Goal: Task Accomplishment & Management: Complete application form

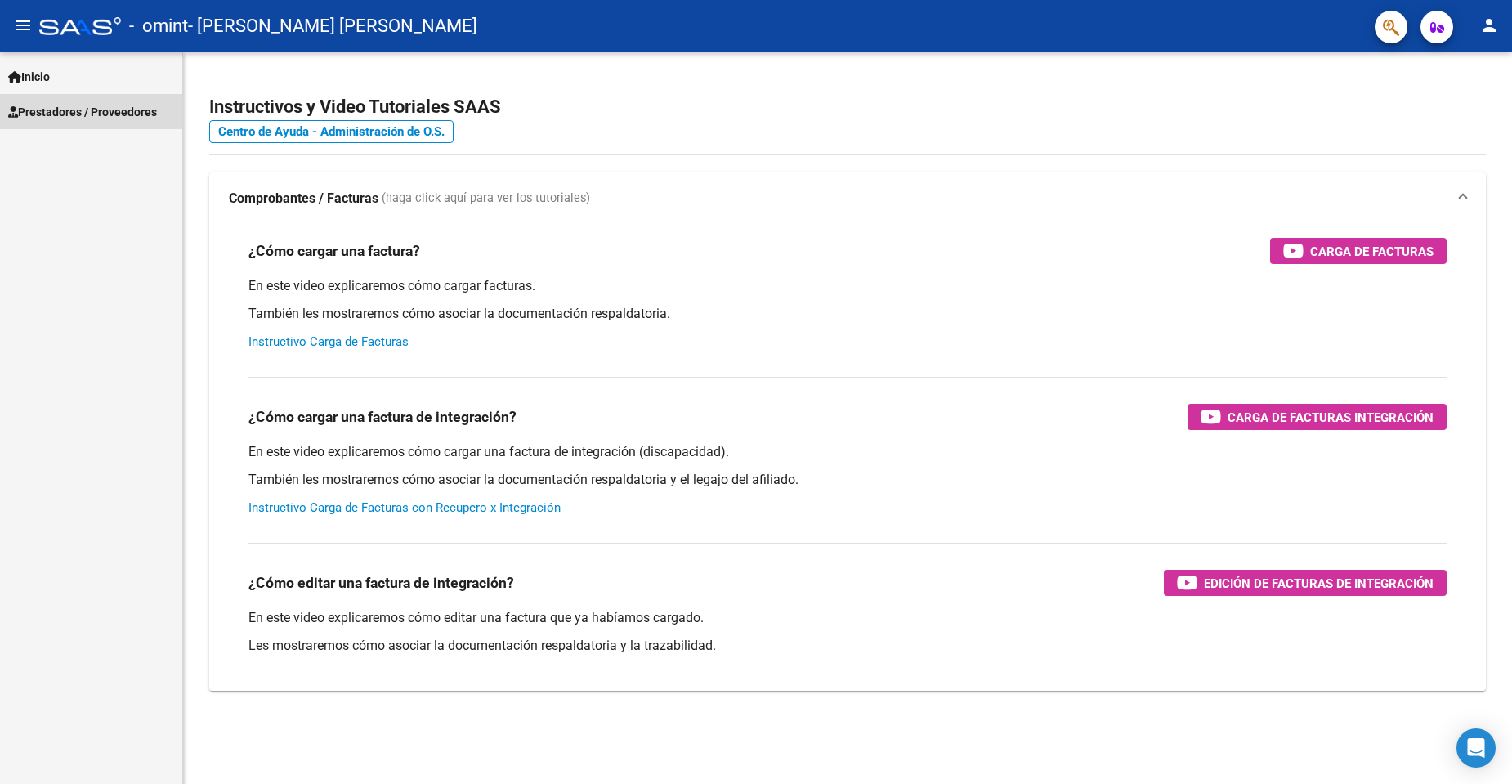
click at [119, 106] on span "Prestadores / Proveedores" at bounding box center [82, 112] width 148 height 18
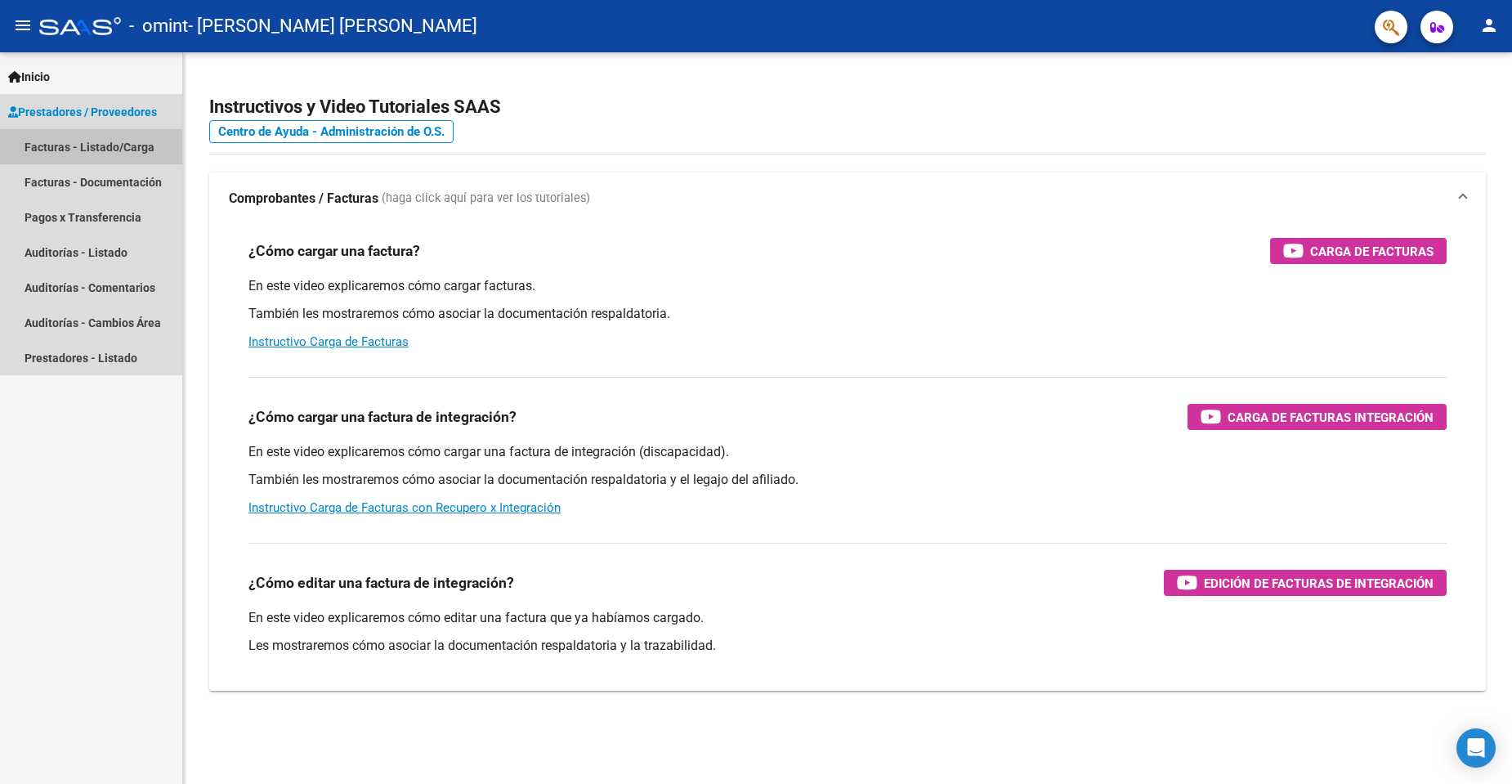
click at [117, 157] on link "Facturas - Listado/Carga" at bounding box center [91, 147] width 182 height 36
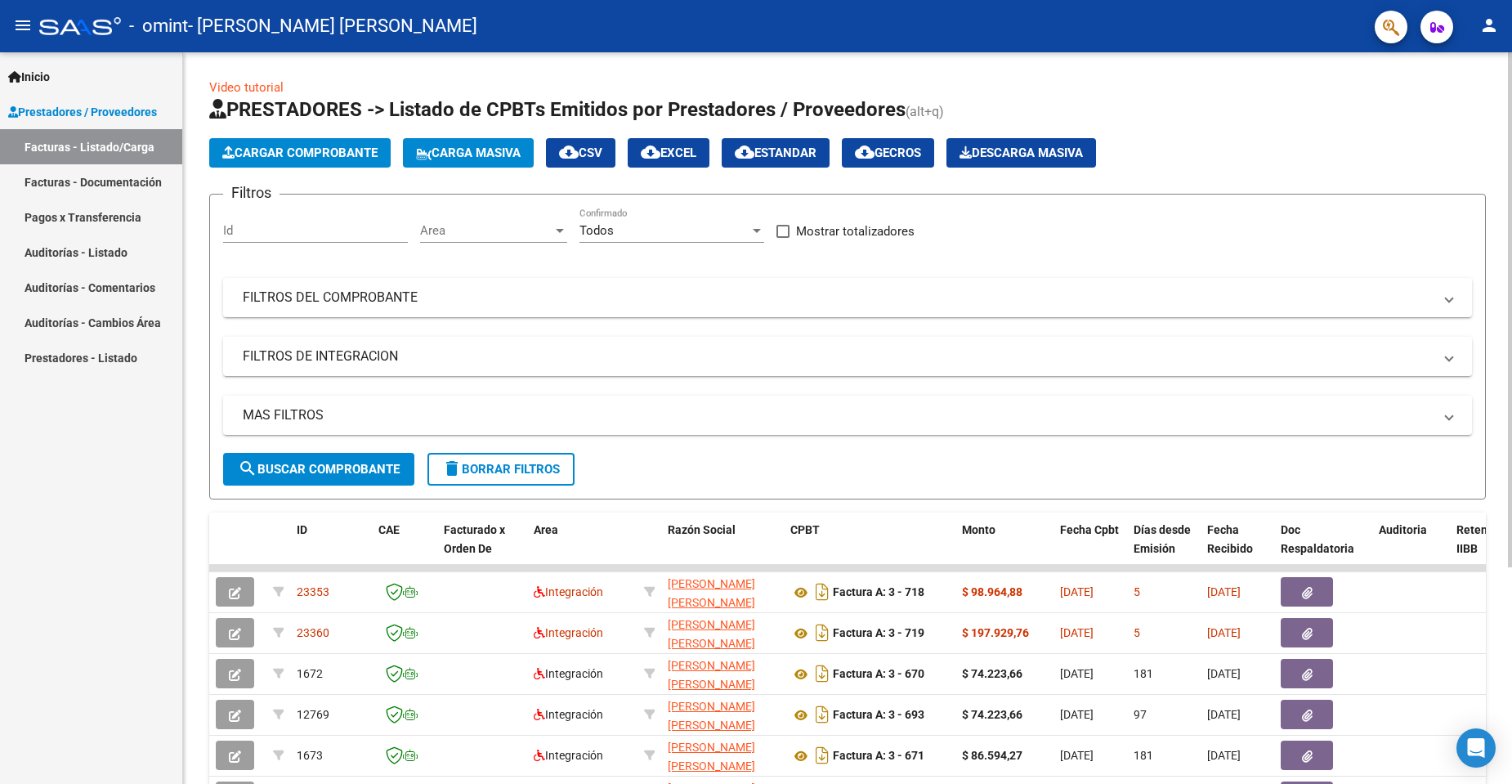
click at [334, 158] on span "Cargar Comprobante" at bounding box center [300, 152] width 155 height 15
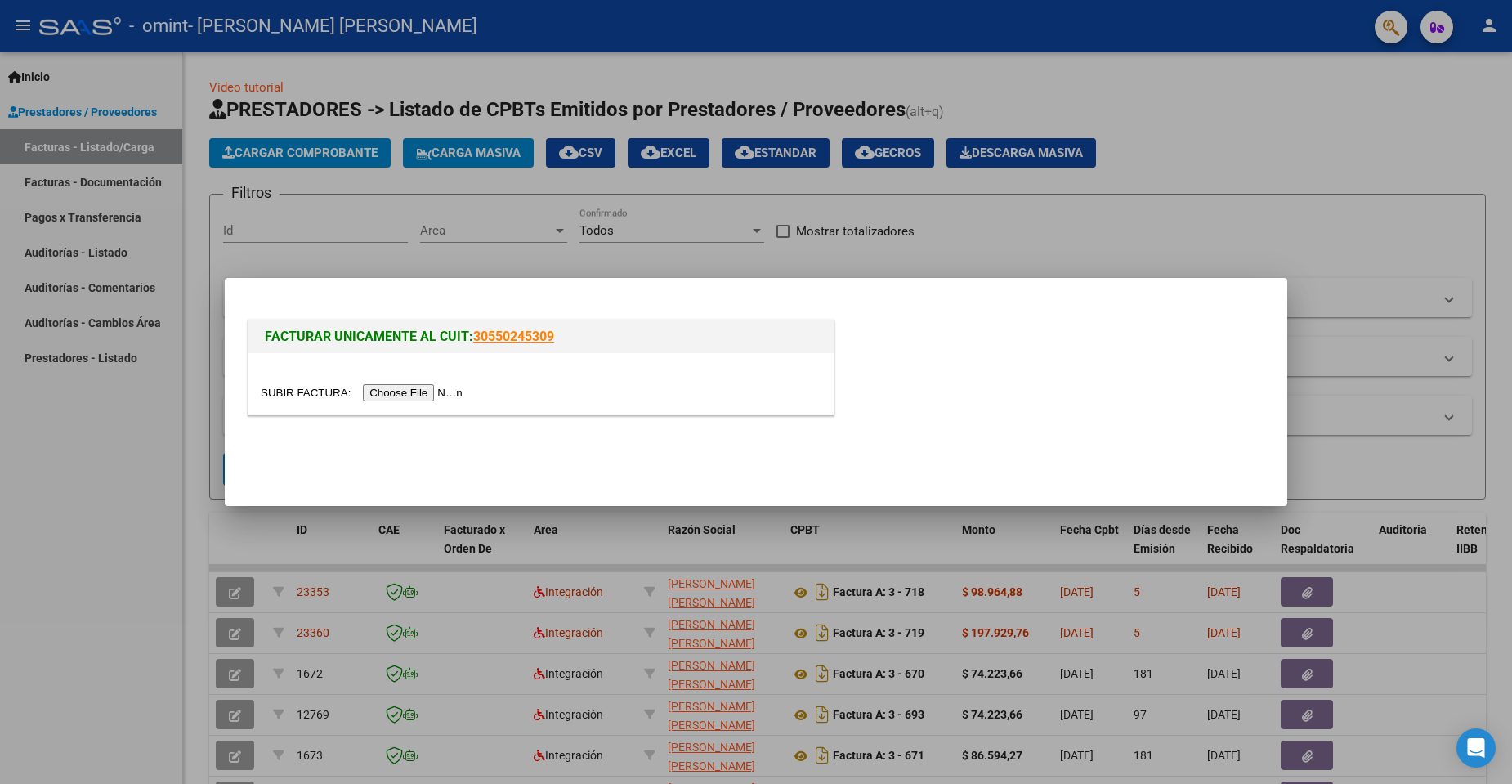
click at [441, 387] on input "file" at bounding box center [364, 392] width 207 height 17
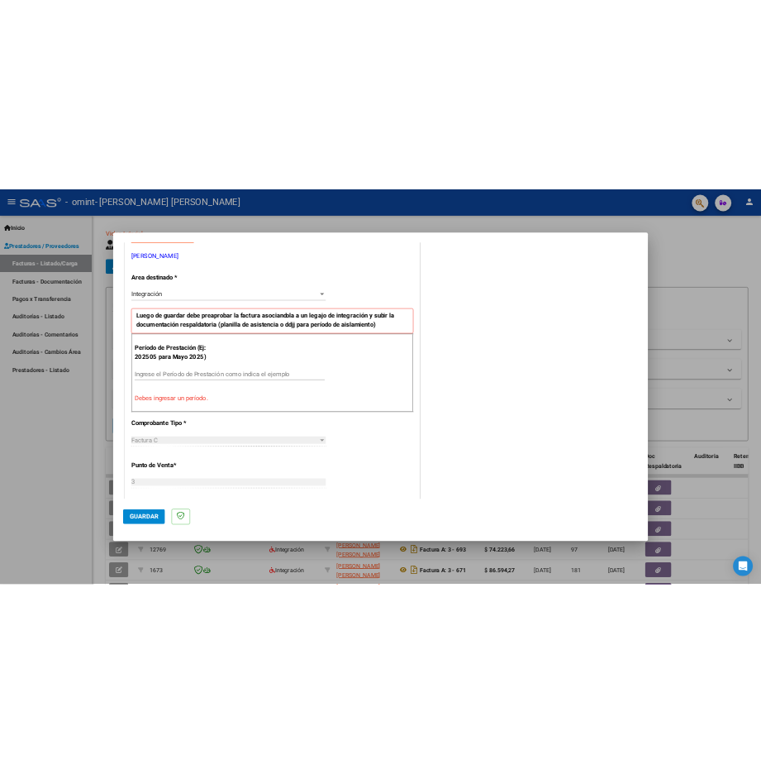
scroll to position [331, 0]
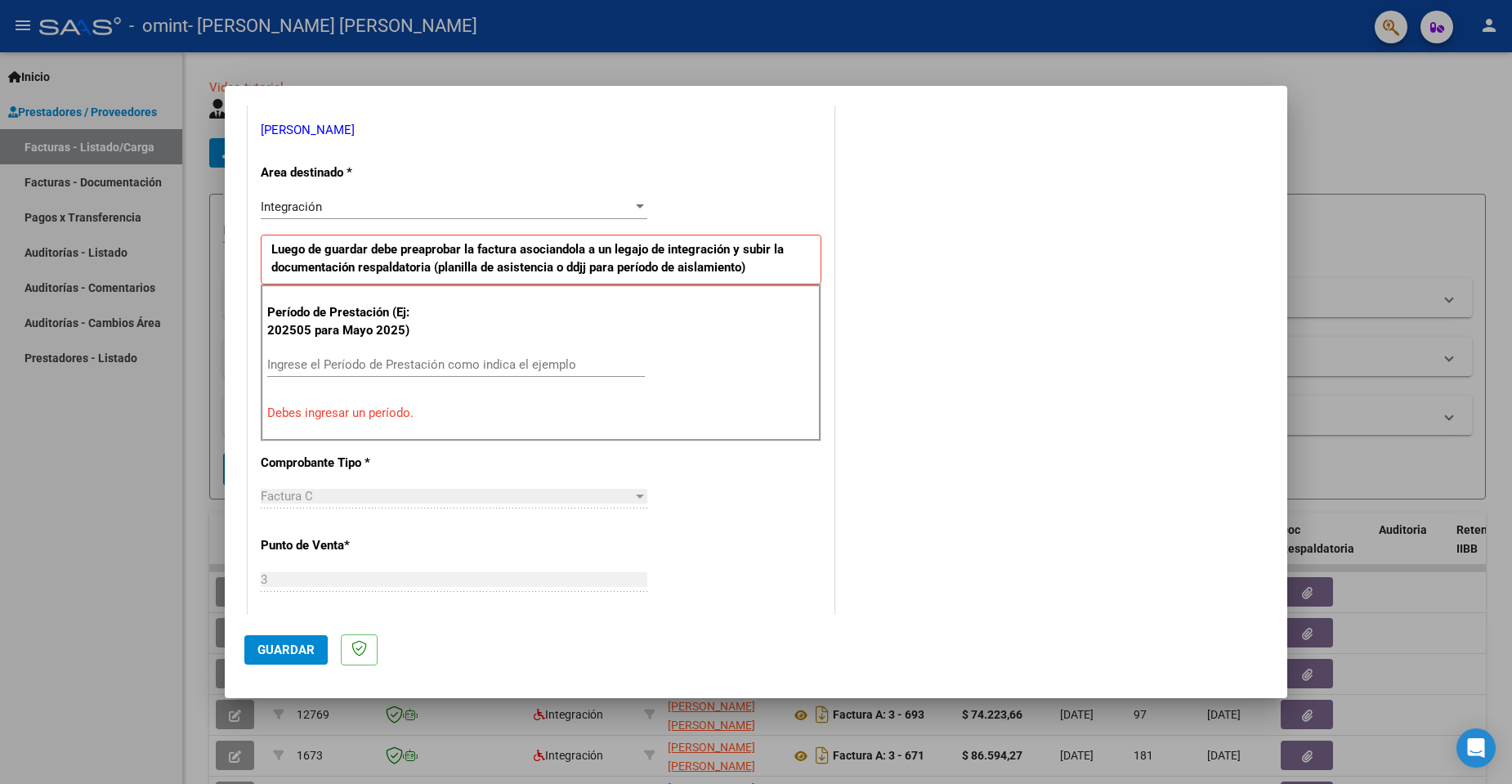
click at [290, 357] on input "Ingrese el Período de Prestación como indica el ejemplo" at bounding box center [456, 364] width 378 height 15
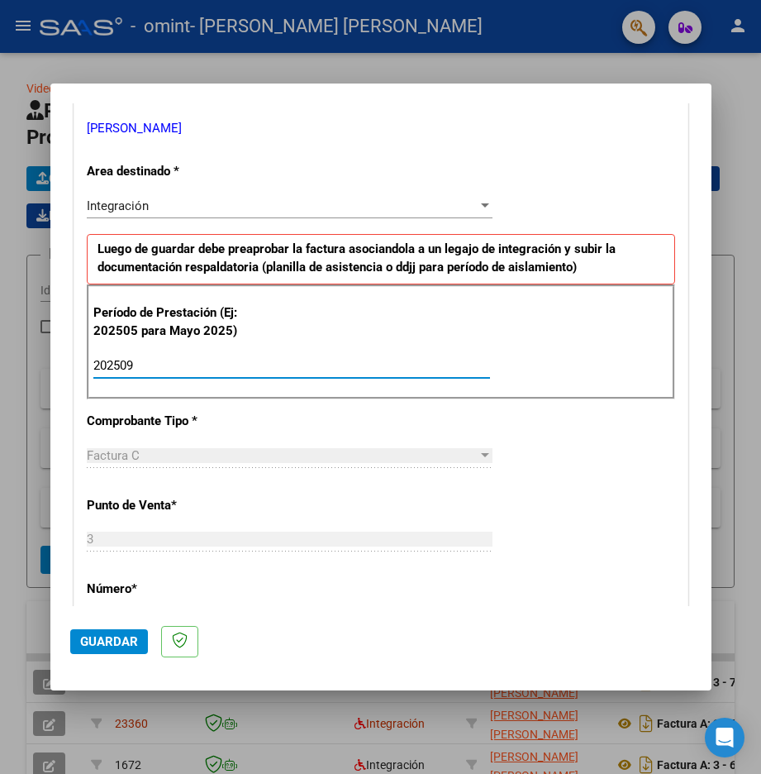
type input "202509"
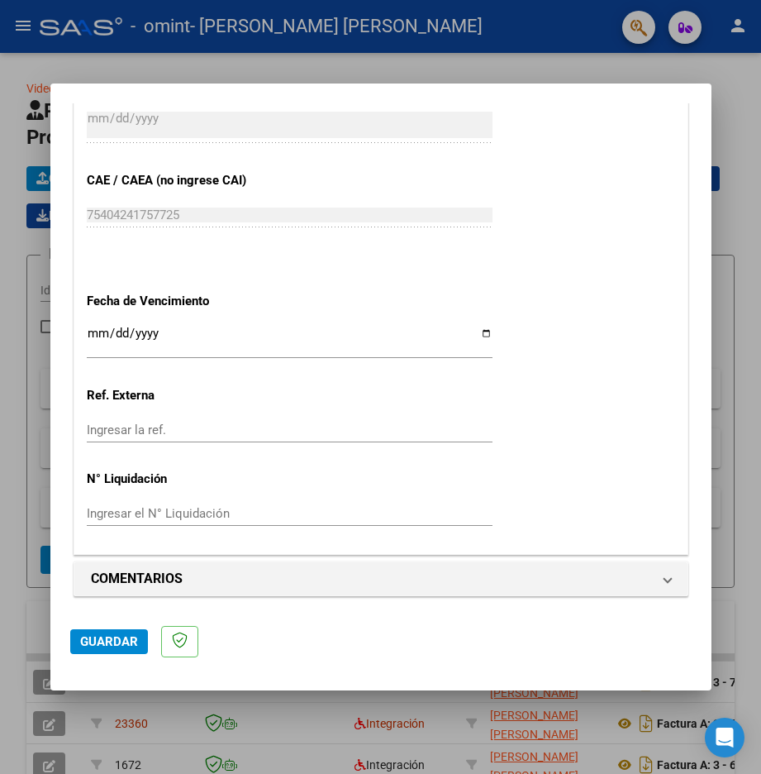
scroll to position [1002, 0]
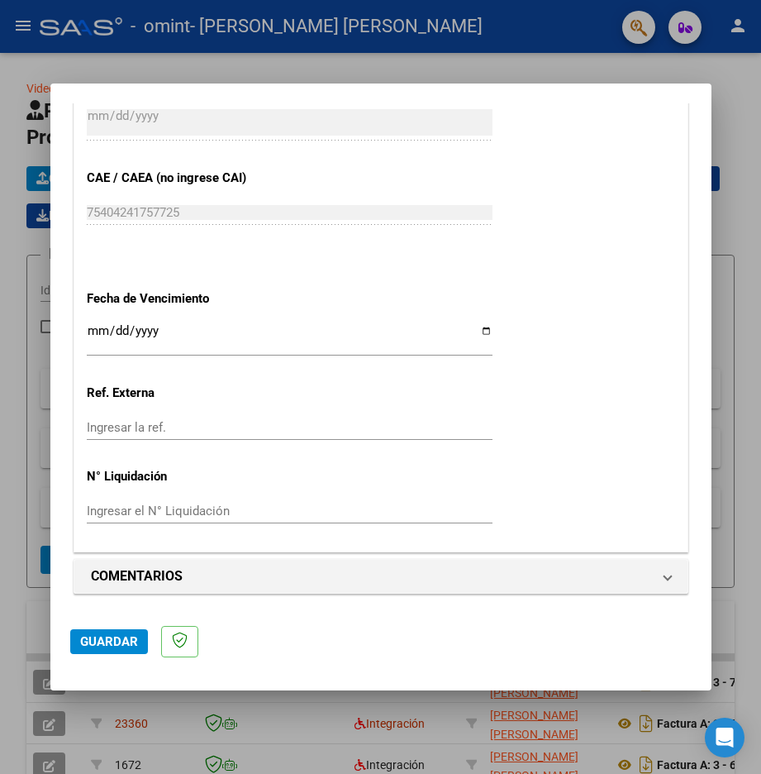
click at [479, 335] on input "Ingresar la fecha" at bounding box center [290, 337] width 406 height 26
type input "[DATE]"
click at [98, 645] on span "Guardar" at bounding box center [109, 641] width 58 height 15
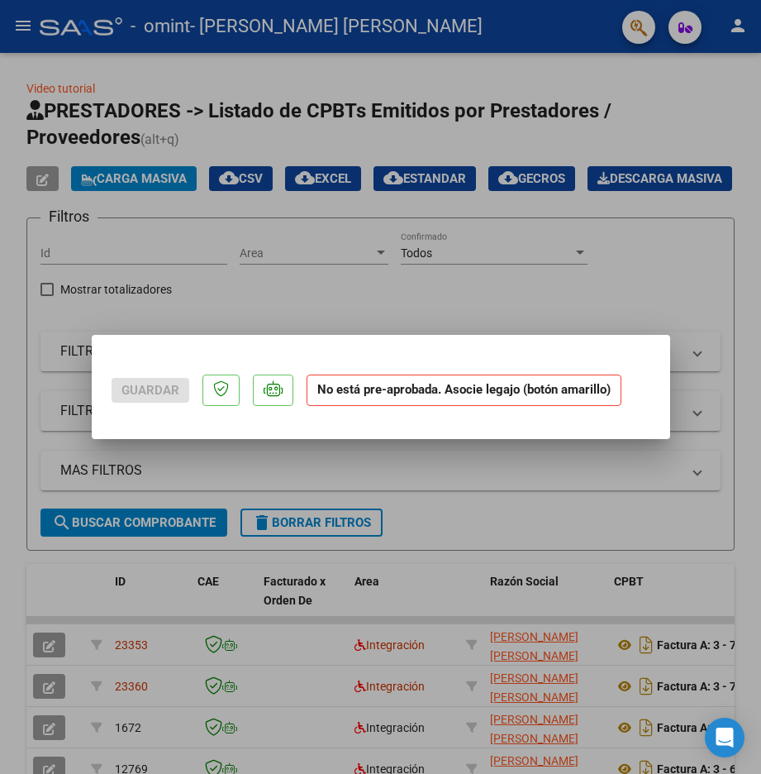
click at [641, 276] on div at bounding box center [380, 387] width 761 height 774
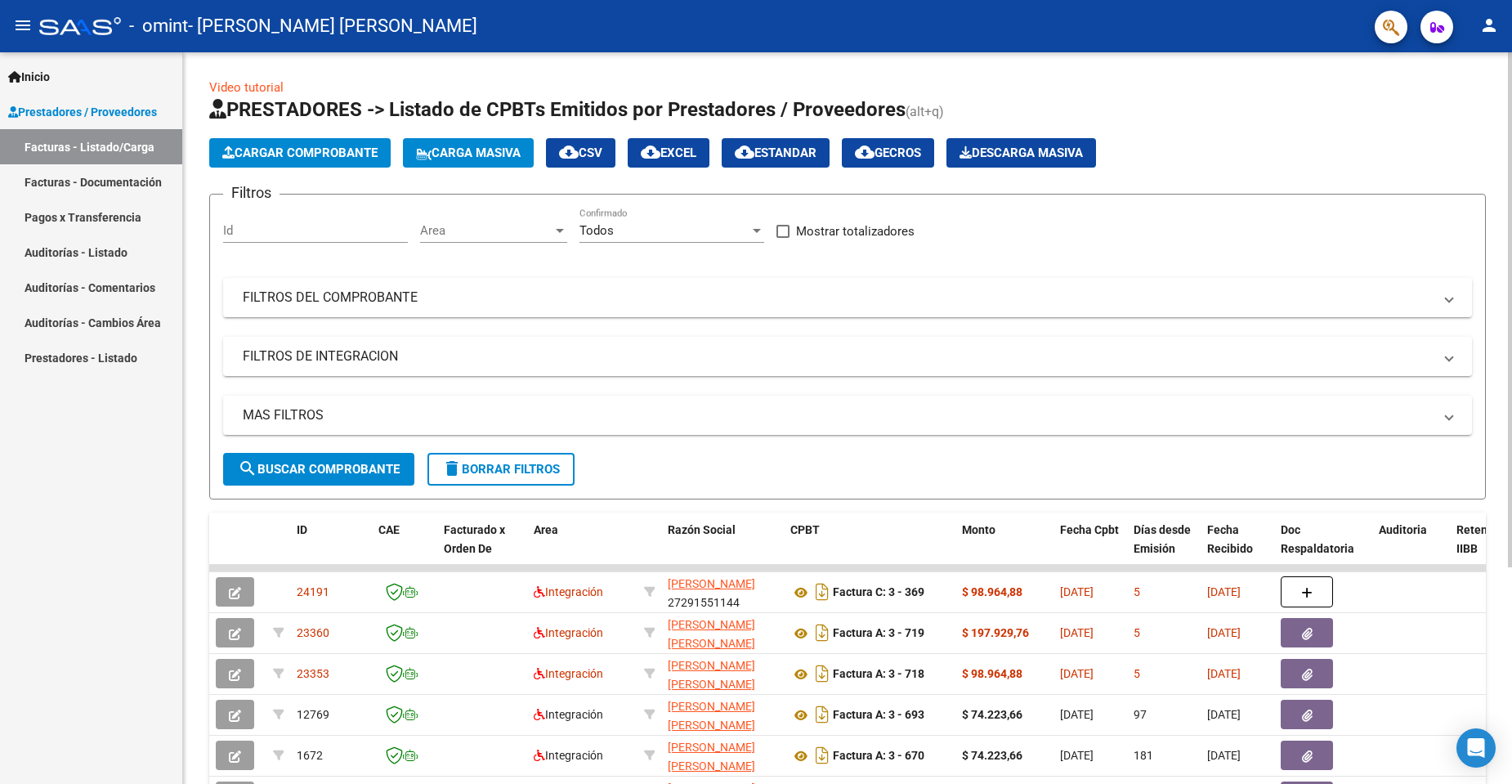
click at [327, 147] on span "Cargar Comprobante" at bounding box center [300, 152] width 155 height 15
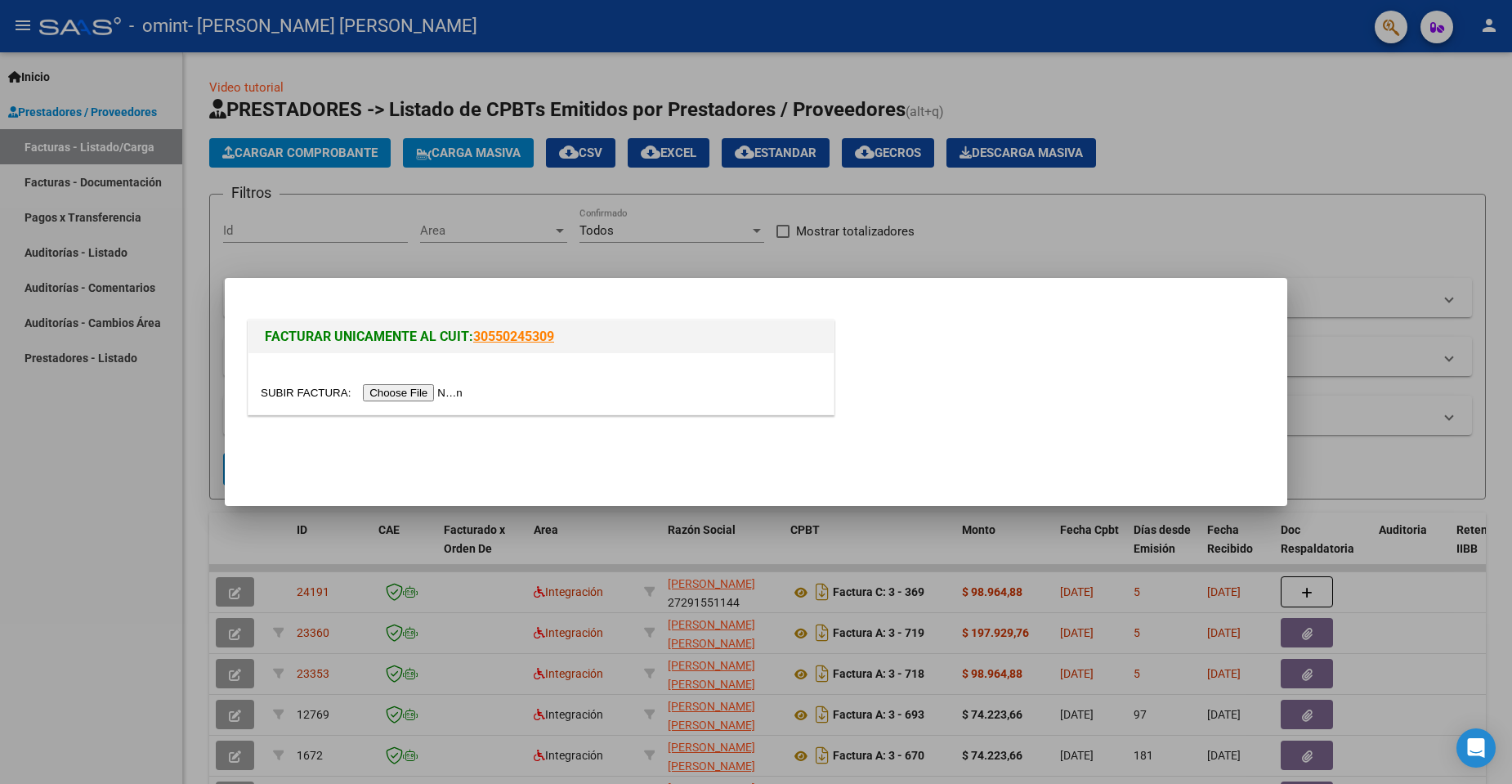
click at [436, 393] on input "file" at bounding box center [364, 392] width 207 height 17
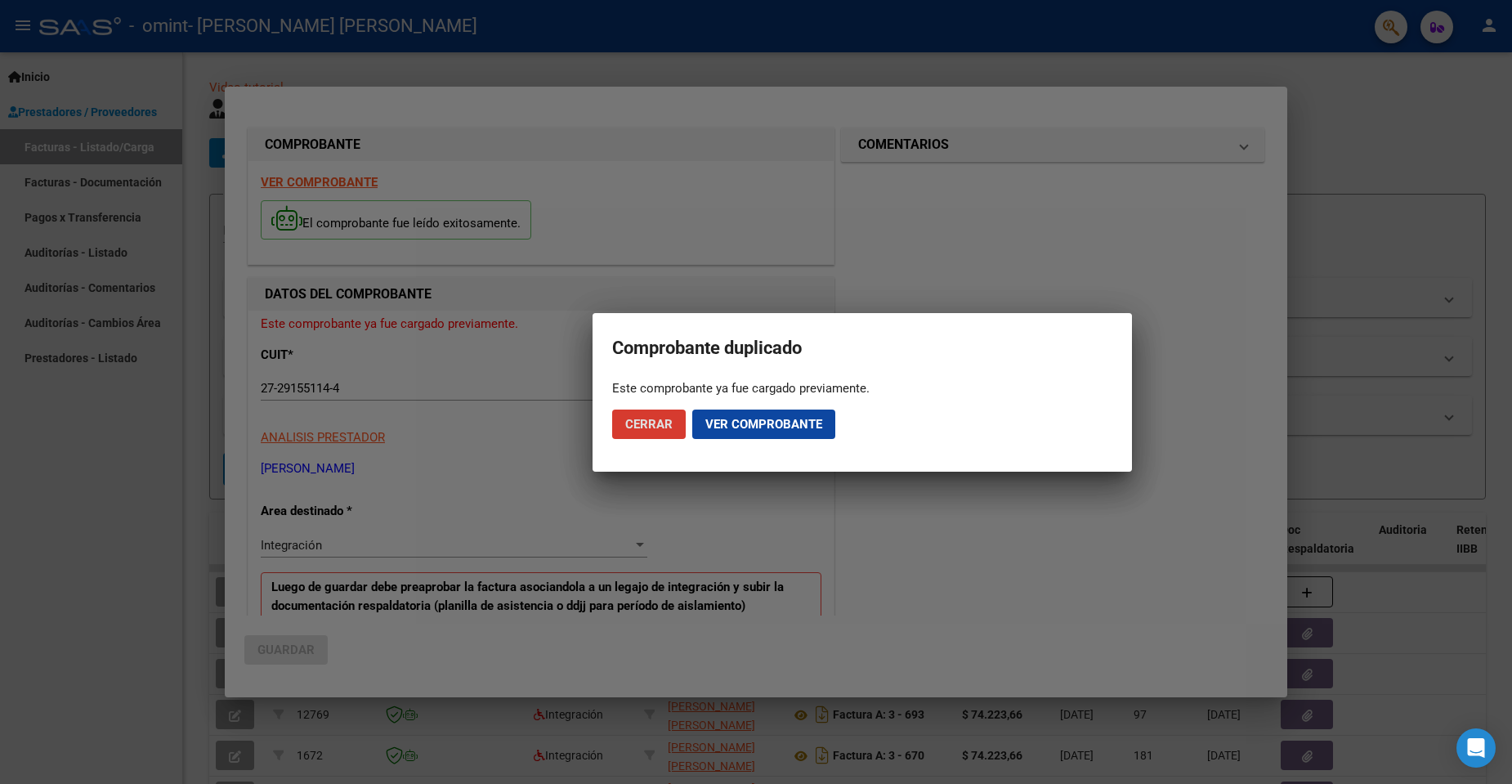
click at [652, 428] on span "Cerrar" at bounding box center [649, 423] width 47 height 15
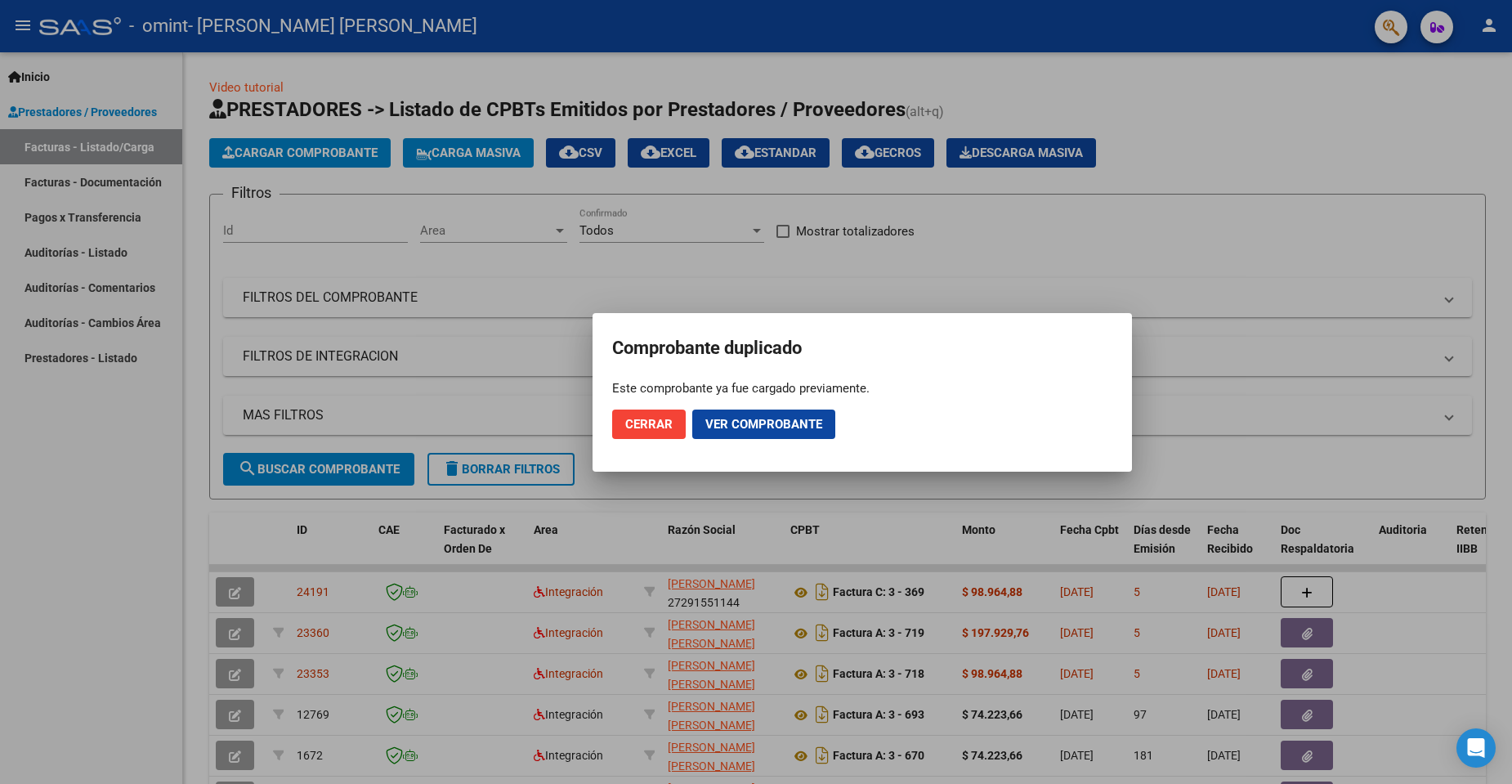
click at [1260, 238] on div at bounding box center [756, 392] width 1512 height 784
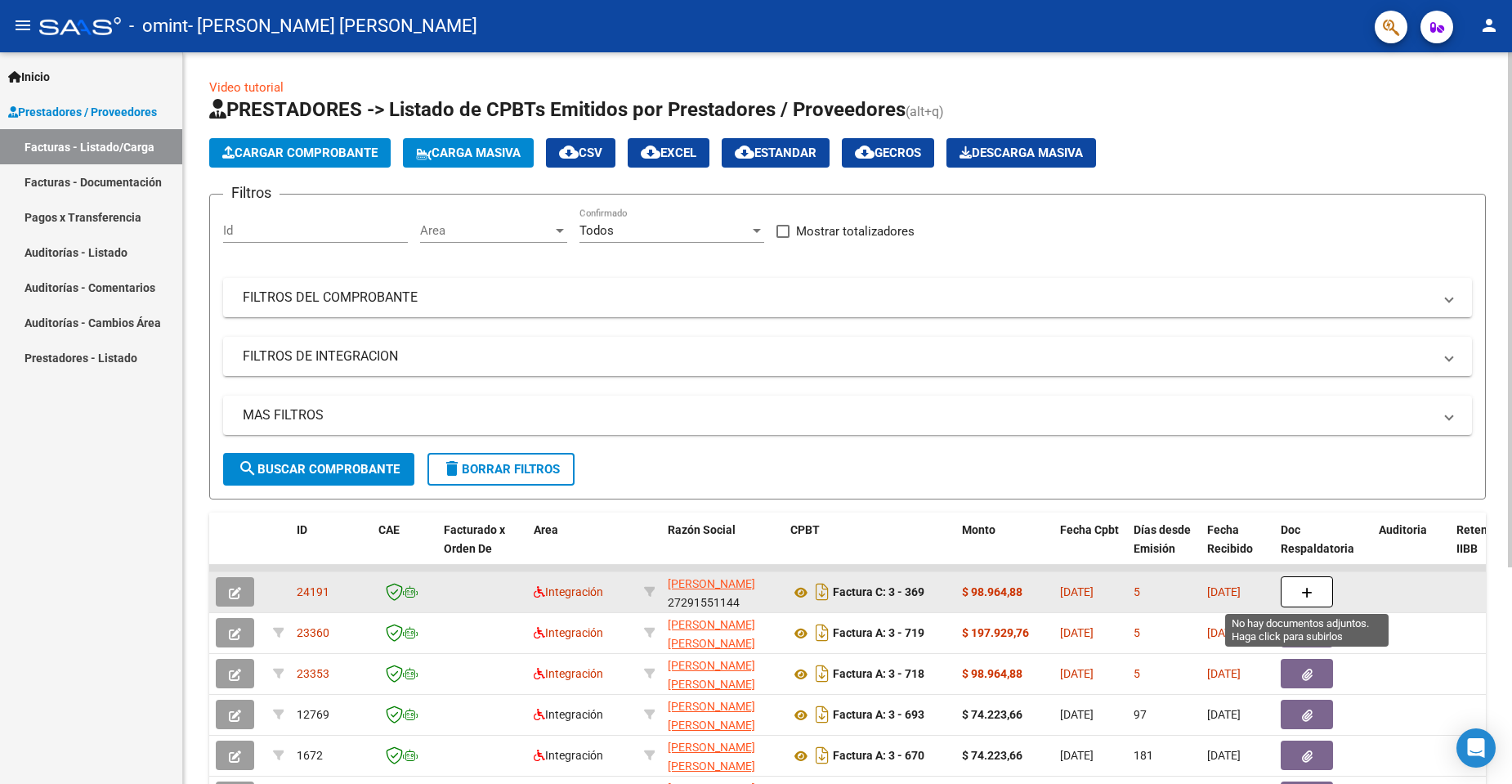
click at [1316, 591] on button "button" at bounding box center [1306, 591] width 52 height 31
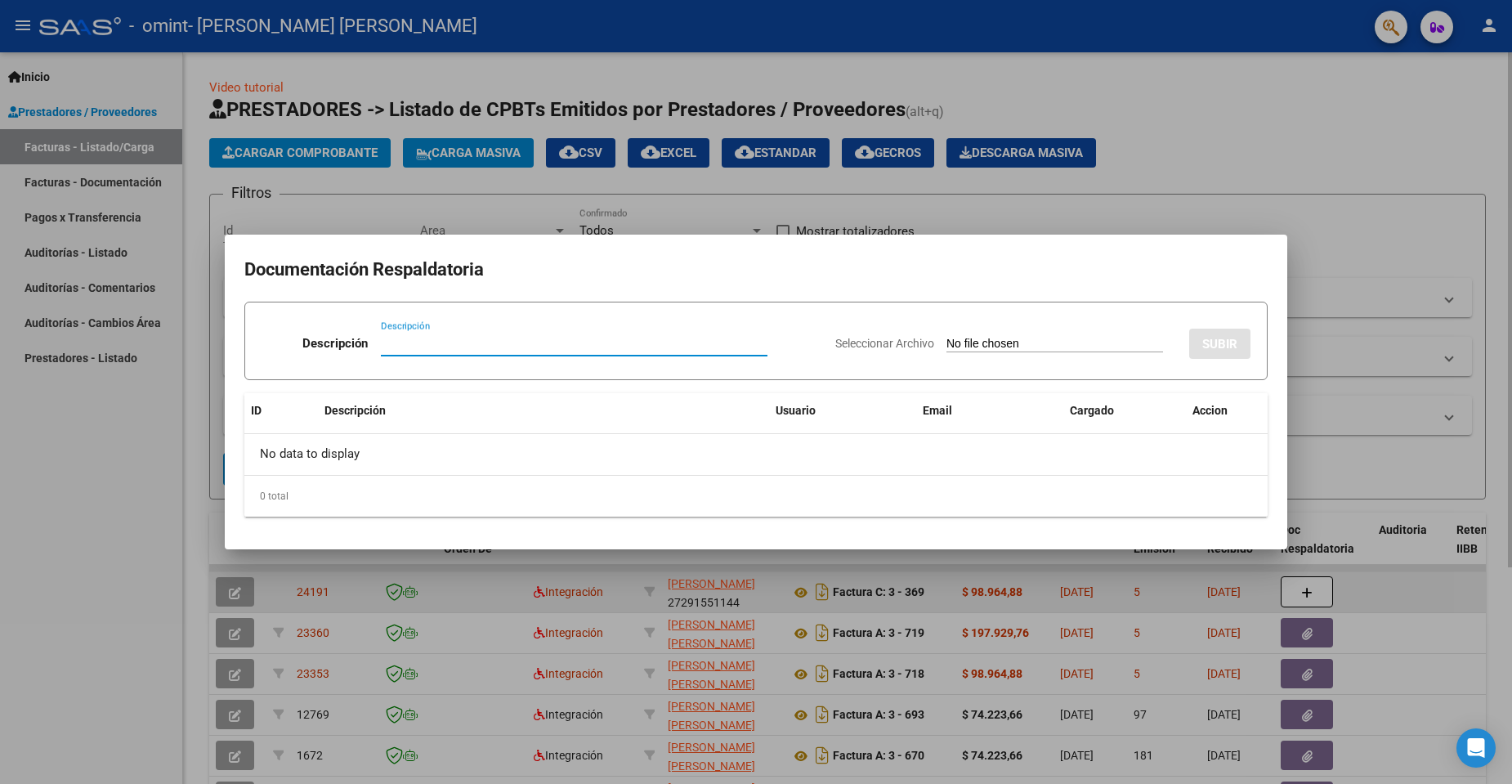
click at [1387, 598] on div at bounding box center [756, 392] width 1512 height 784
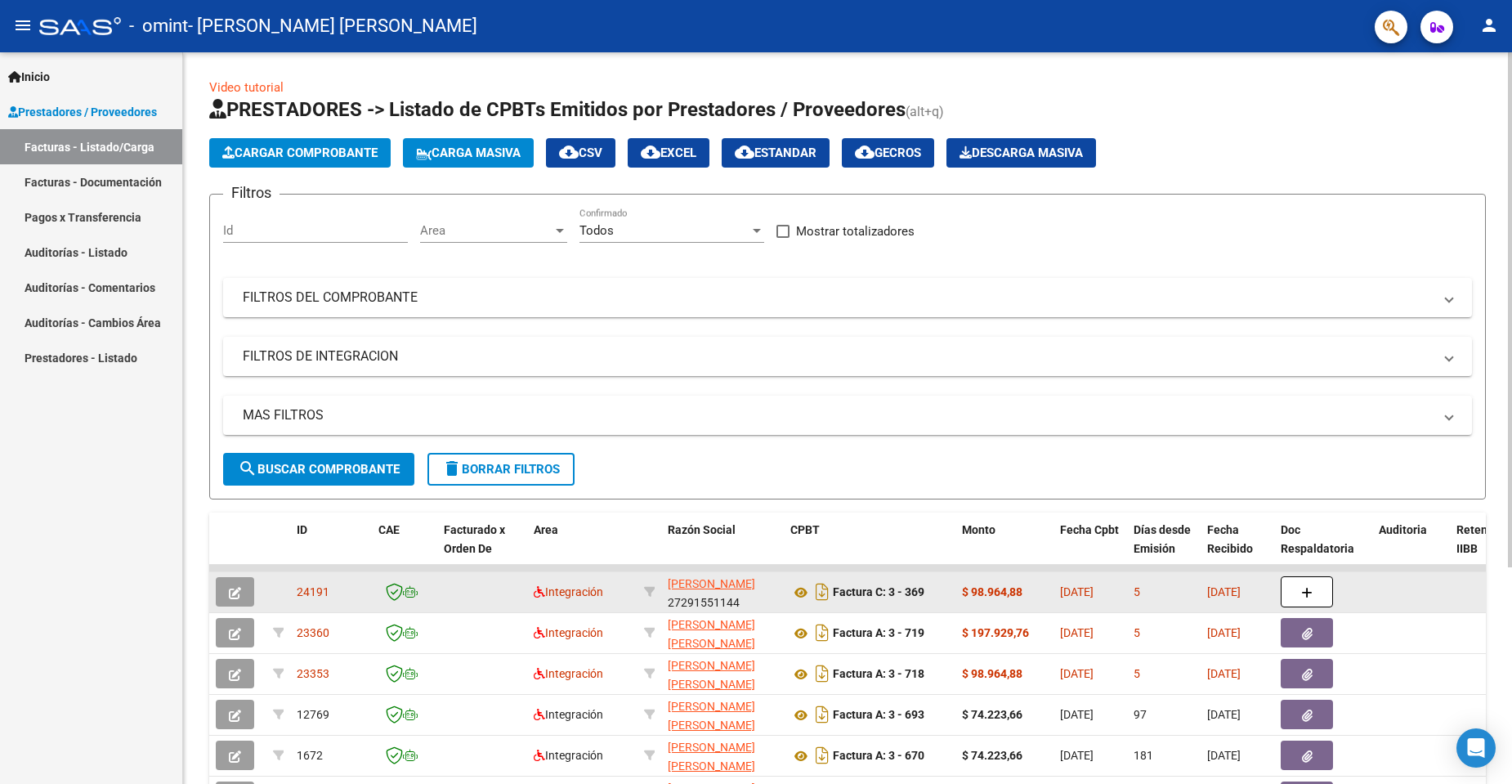
click at [237, 591] on icon "button" at bounding box center [234, 592] width 12 height 12
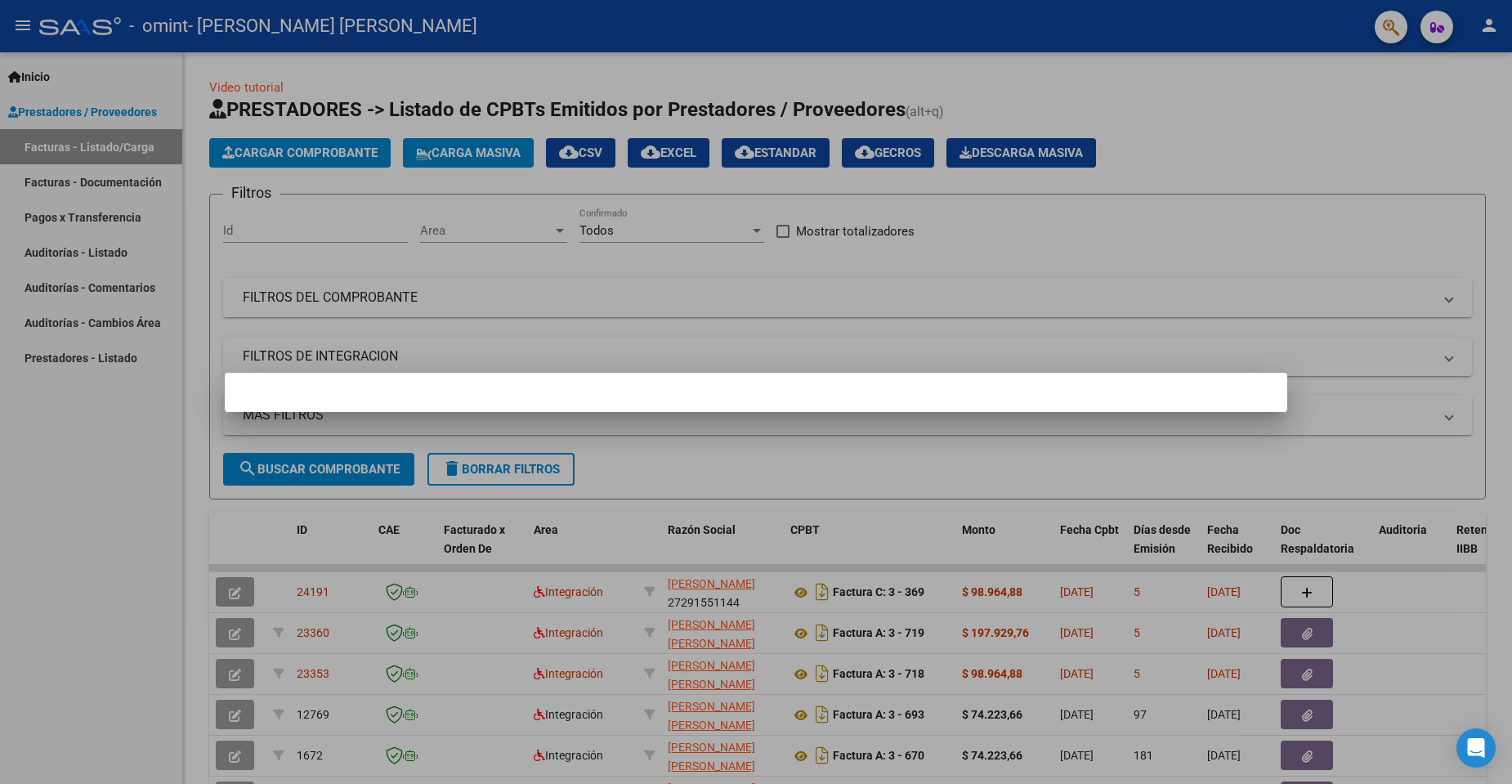
click at [1196, 193] on div at bounding box center [756, 392] width 1512 height 784
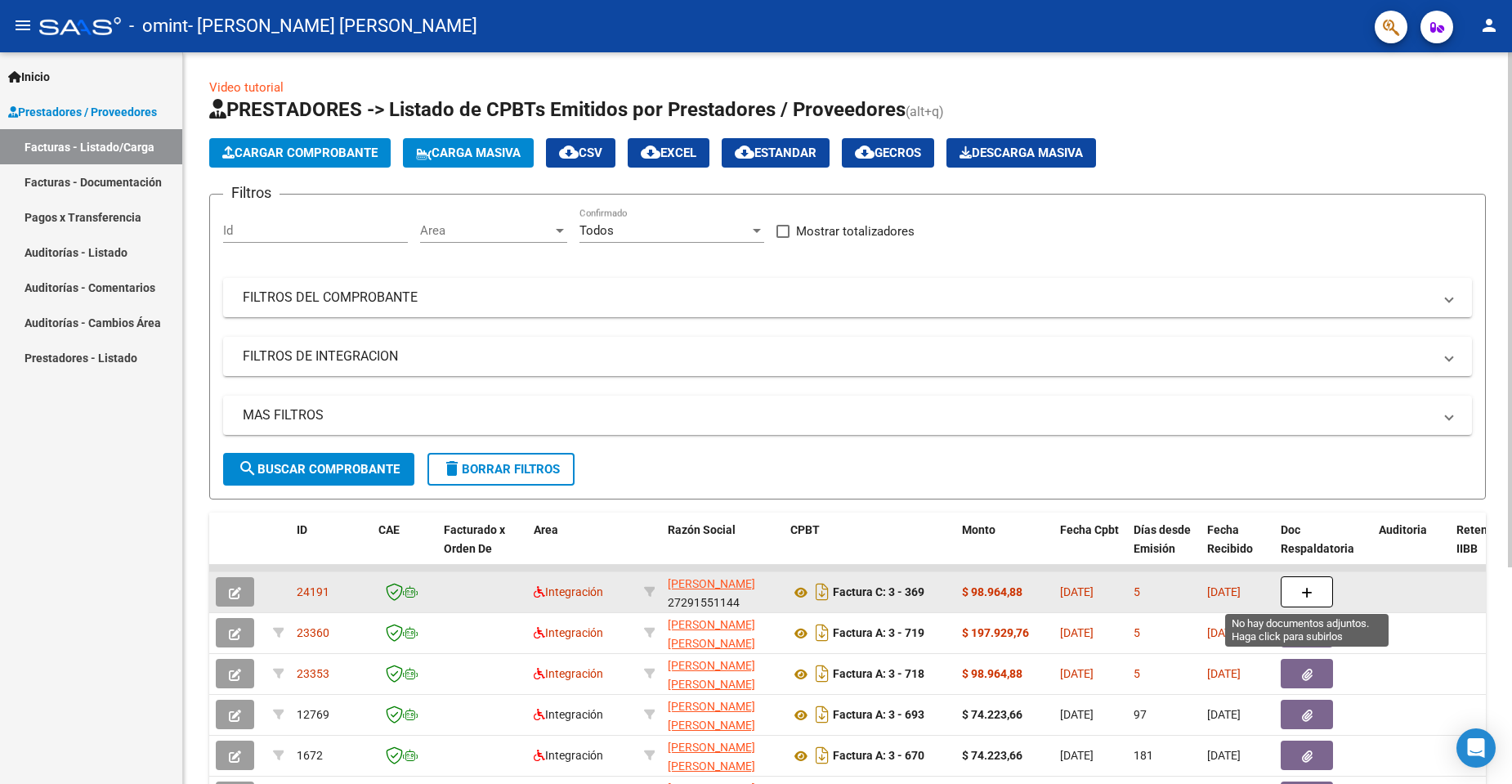
click at [1320, 590] on button "button" at bounding box center [1306, 591] width 52 height 31
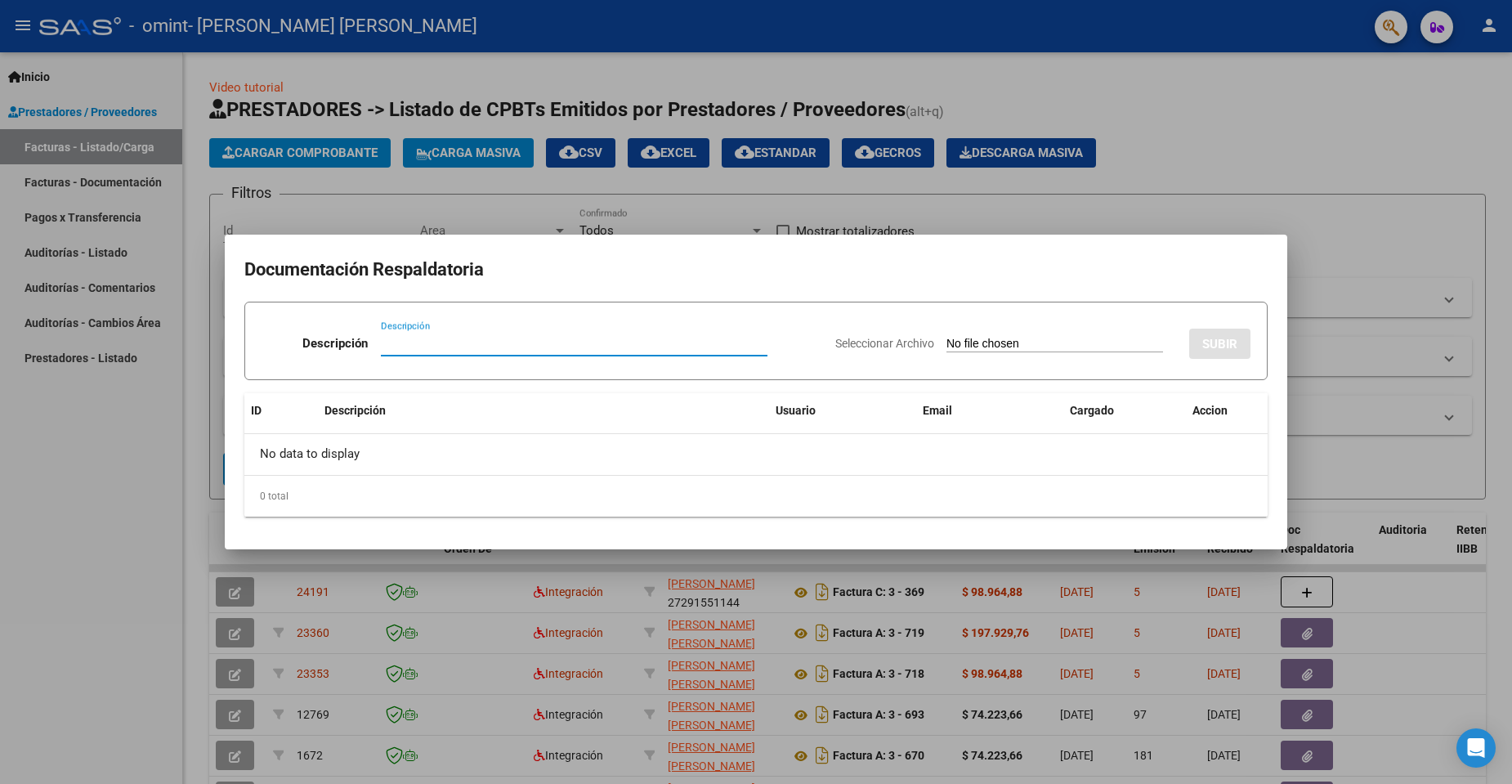
click at [994, 340] on input "Seleccionar Archivo" at bounding box center [1054, 344] width 217 height 16
type input "C:\fakepath\[PERSON_NAME] [PERSON_NAME] planilla .pdf"
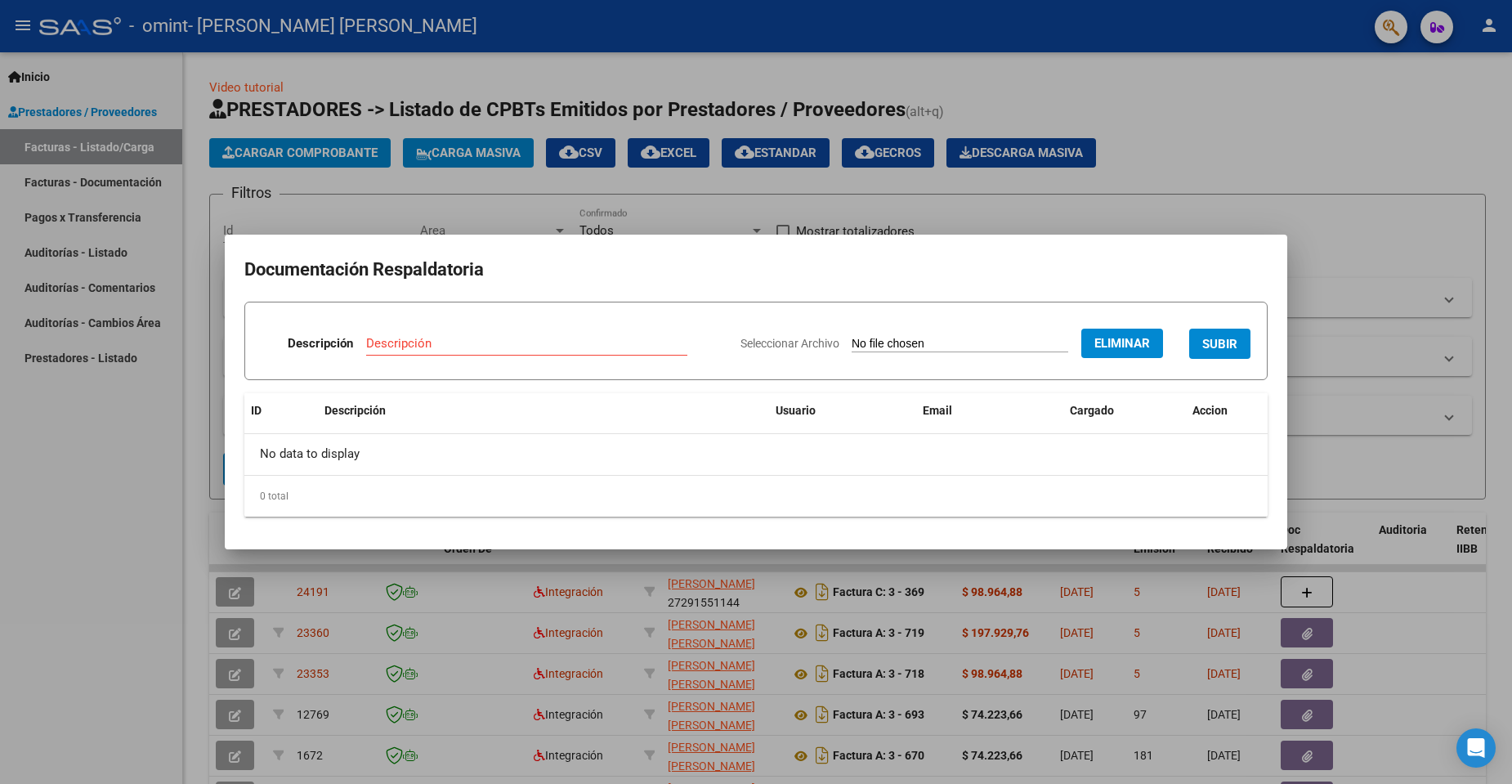
click at [1221, 346] on span "SUBIR" at bounding box center [1220, 343] width 36 height 15
click at [407, 349] on input "Descripción" at bounding box center [470, 343] width 259 height 15
type input "p"
type input "P"
type input "Planilla de asistencia"
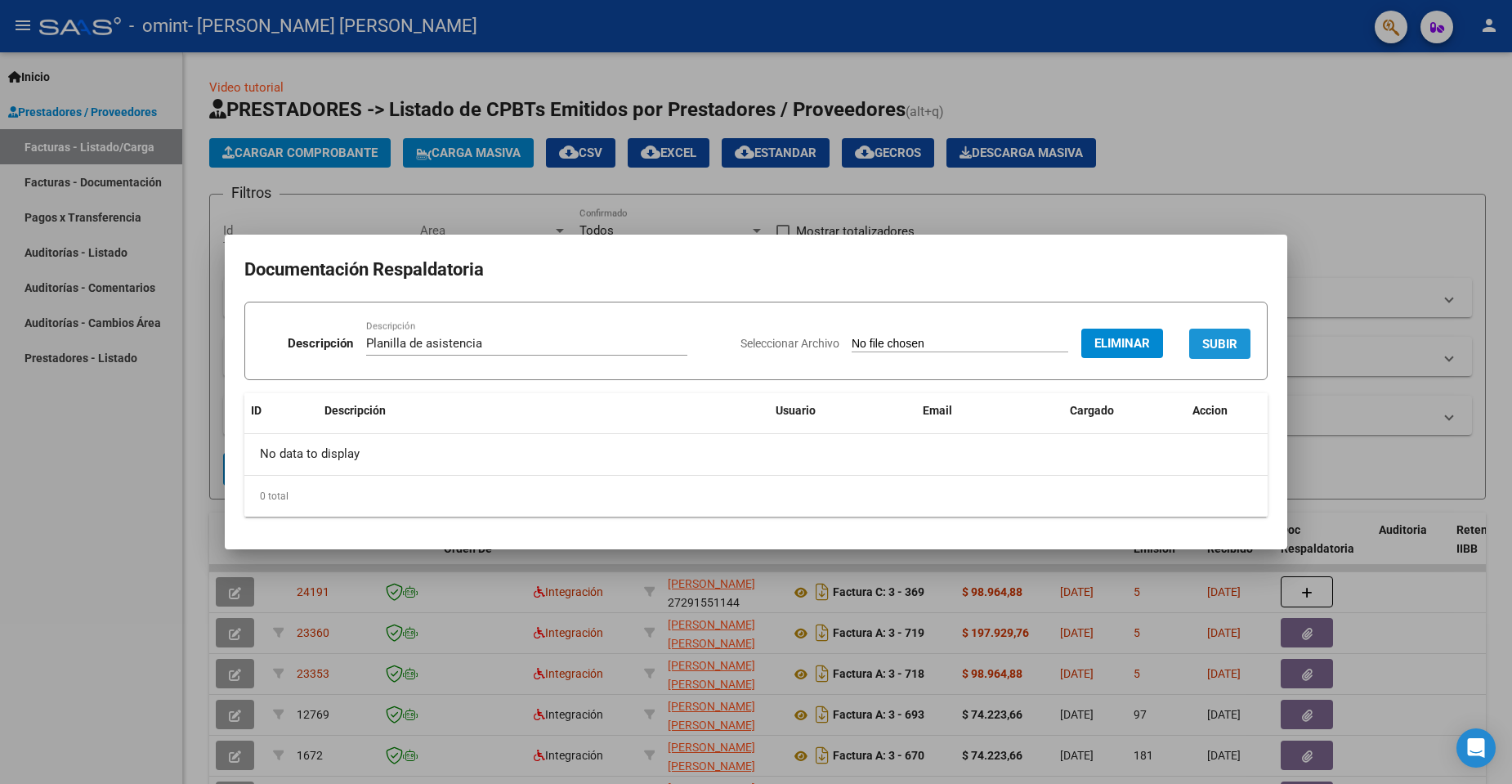
click at [1231, 337] on span "SUBIR" at bounding box center [1220, 343] width 36 height 15
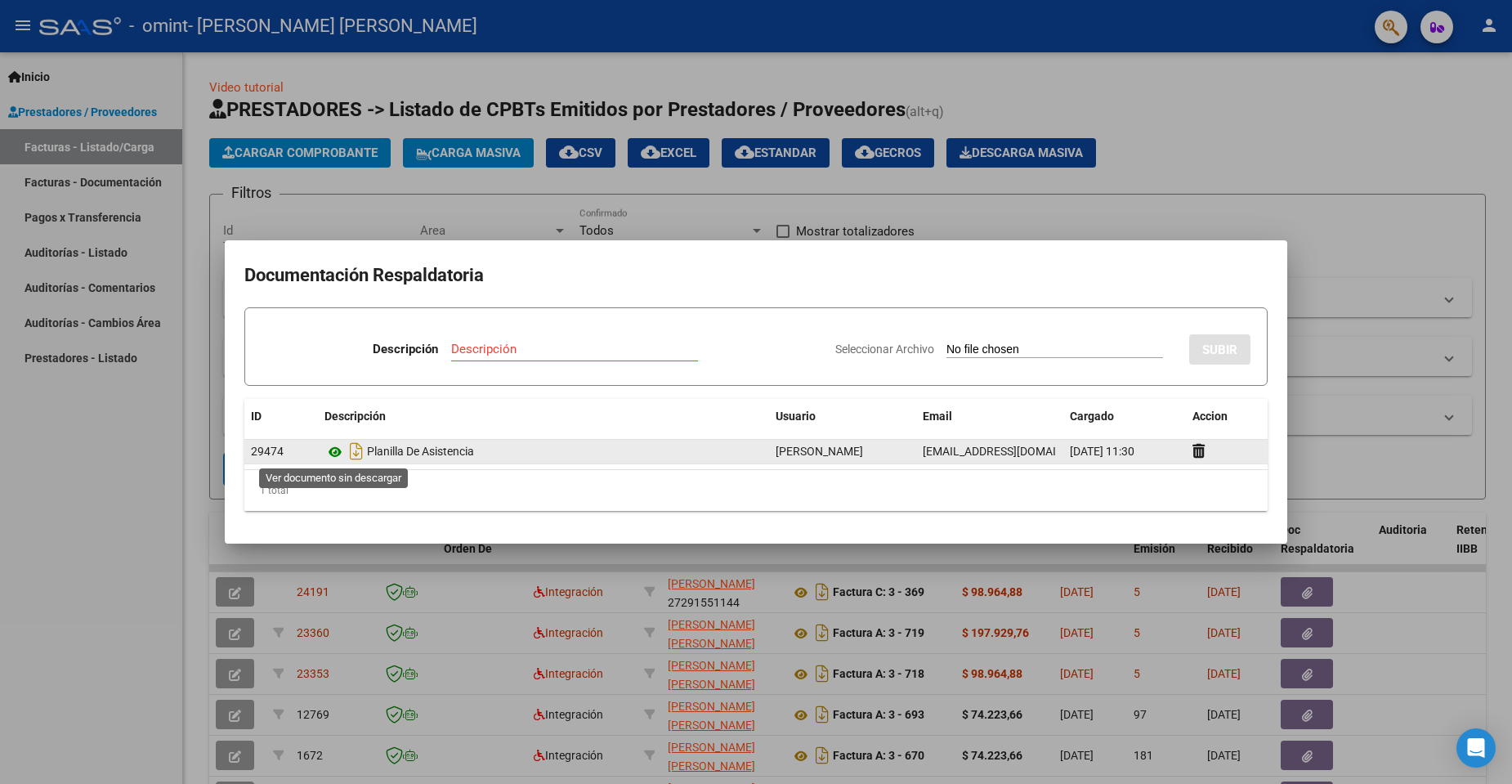
click at [335, 455] on icon at bounding box center [334, 452] width 21 height 20
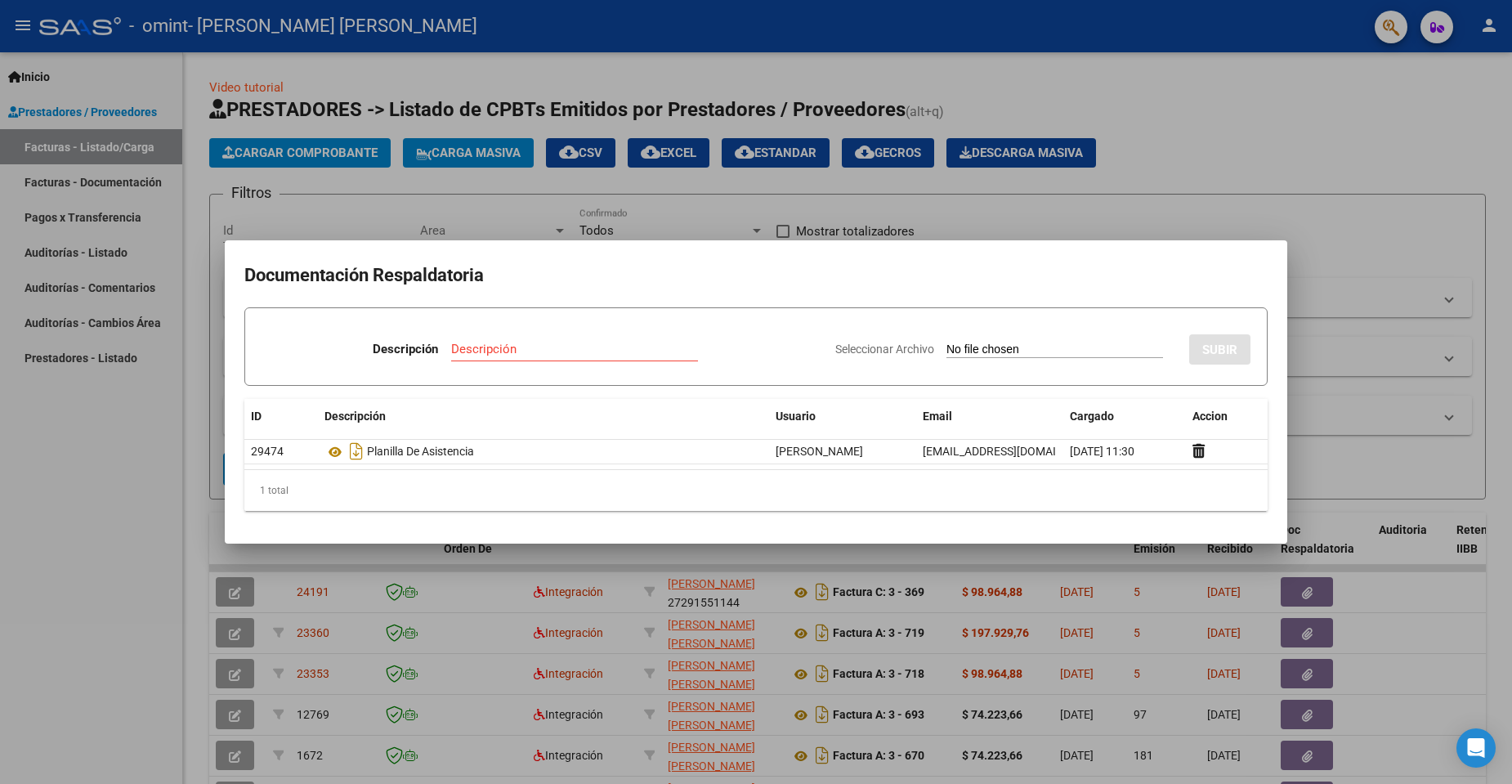
click at [1485, 125] on div at bounding box center [756, 392] width 1512 height 784
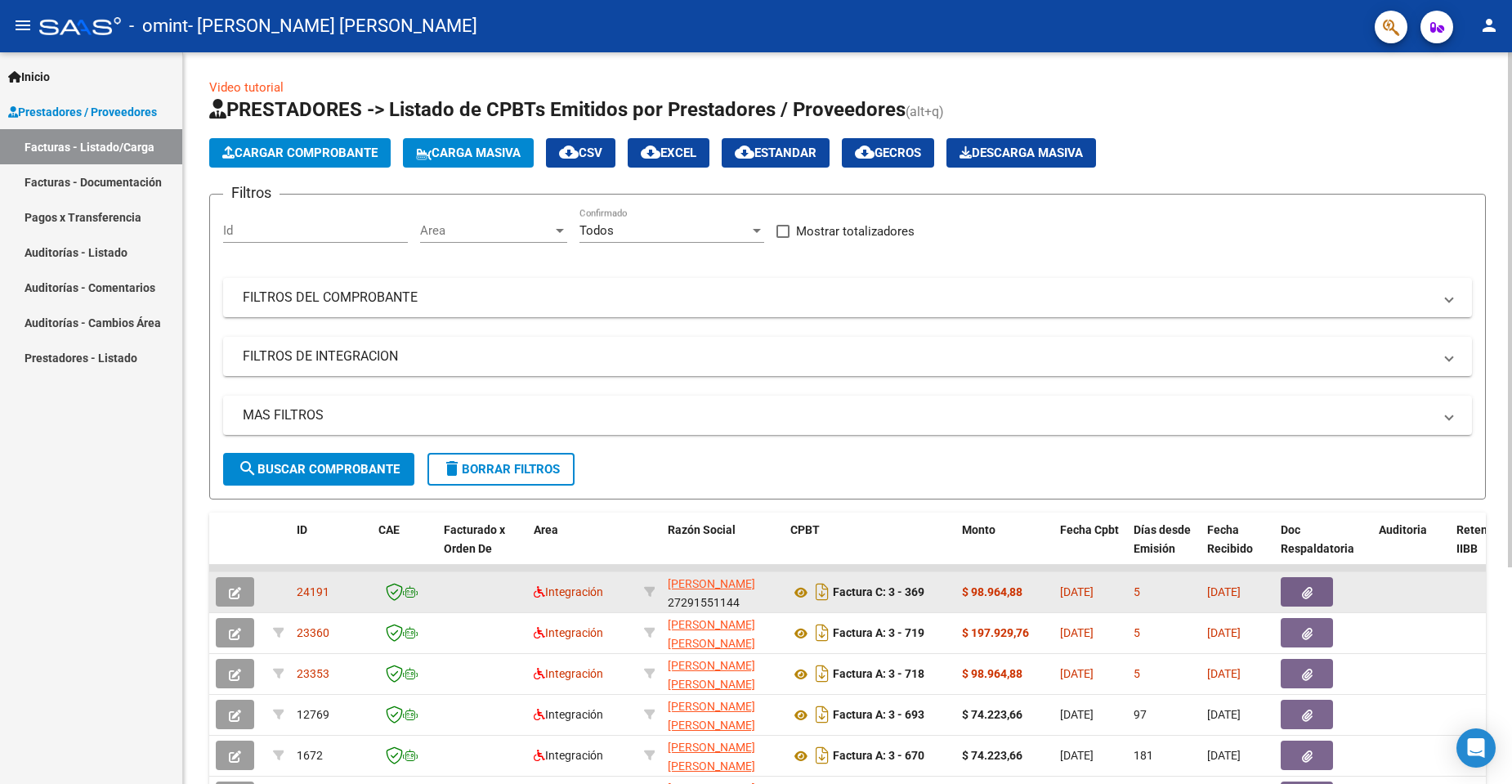
click at [243, 588] on button "button" at bounding box center [234, 591] width 39 height 30
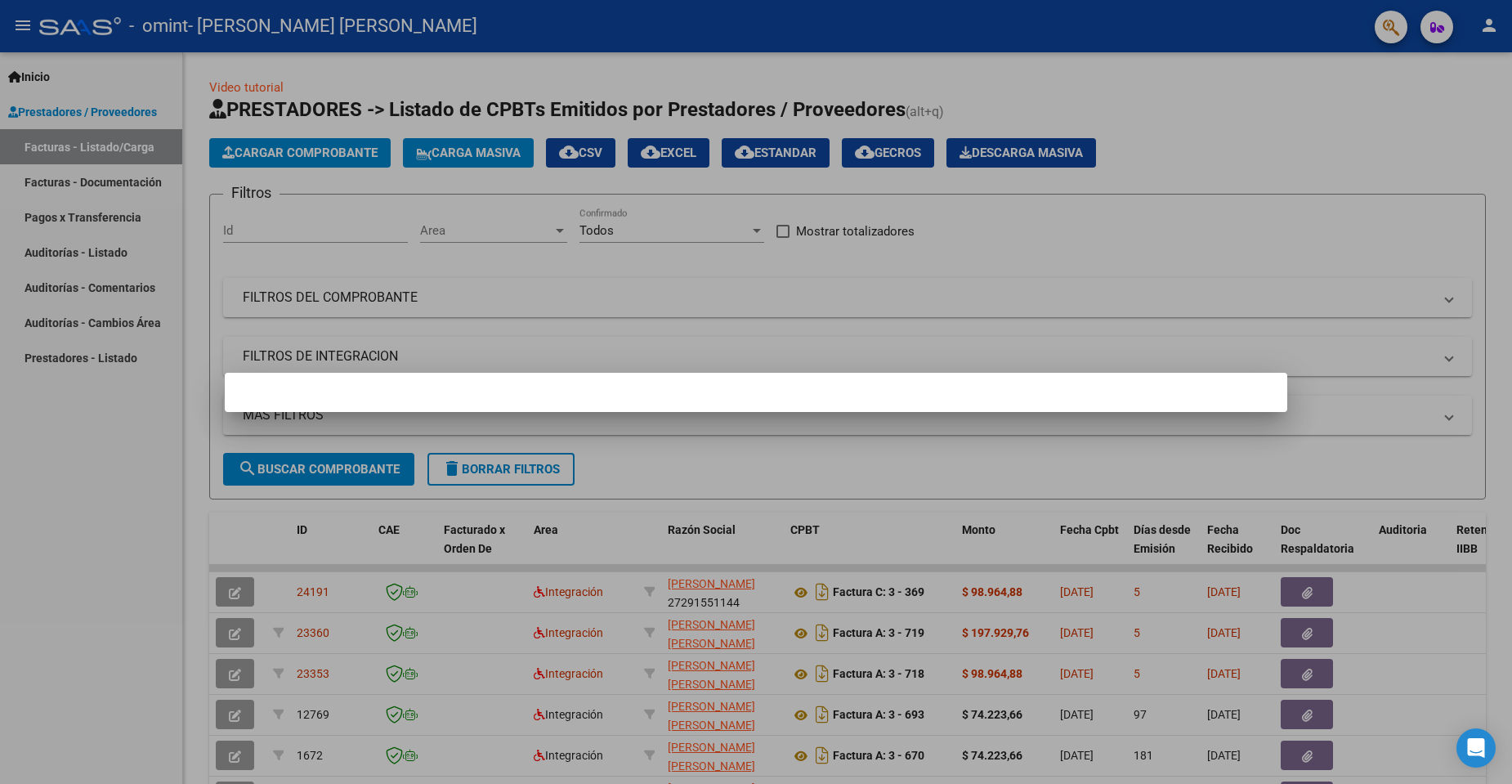
click at [697, 596] on div at bounding box center [756, 392] width 1512 height 784
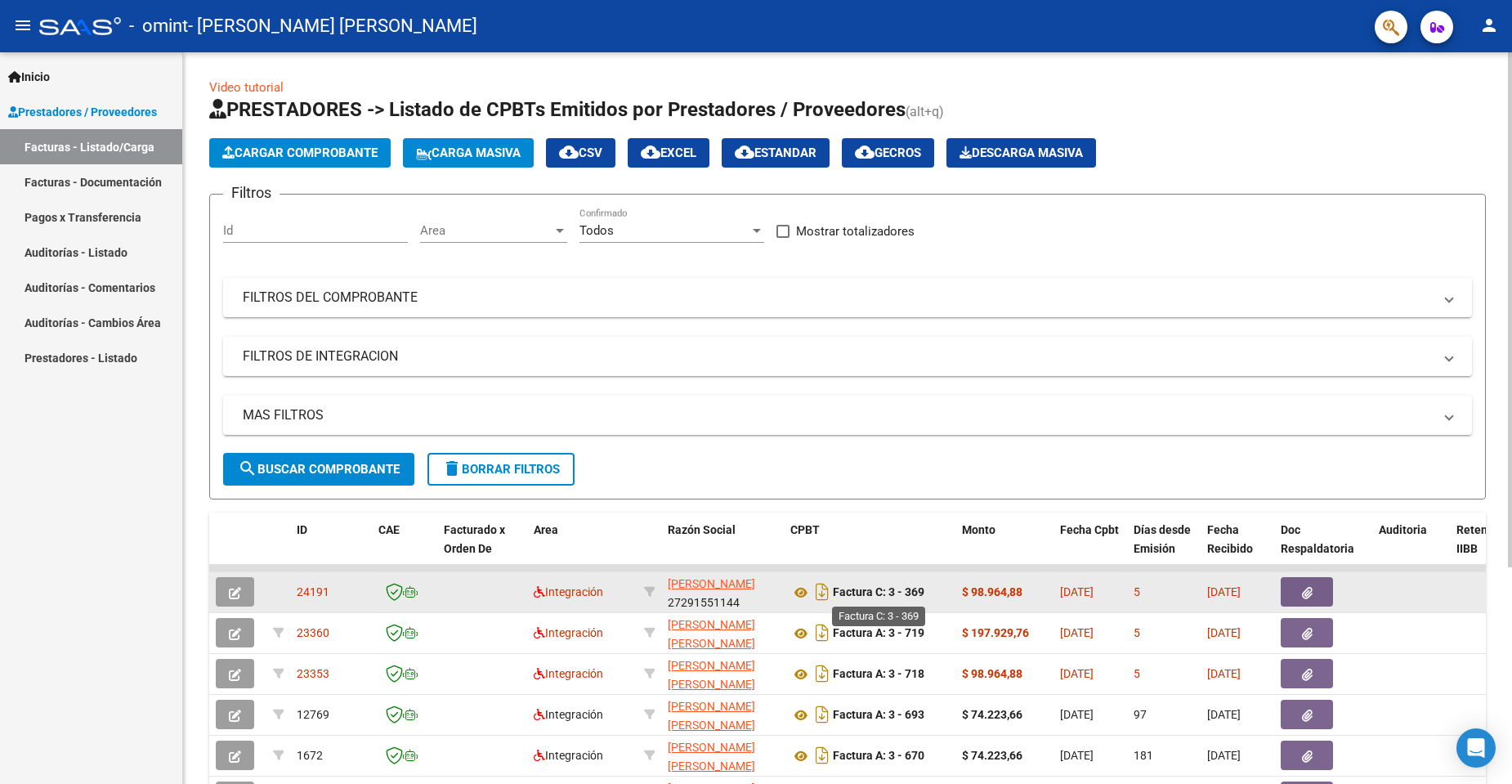
click at [878, 594] on strong "Factura C: 3 - 369" at bounding box center [878, 592] width 92 height 13
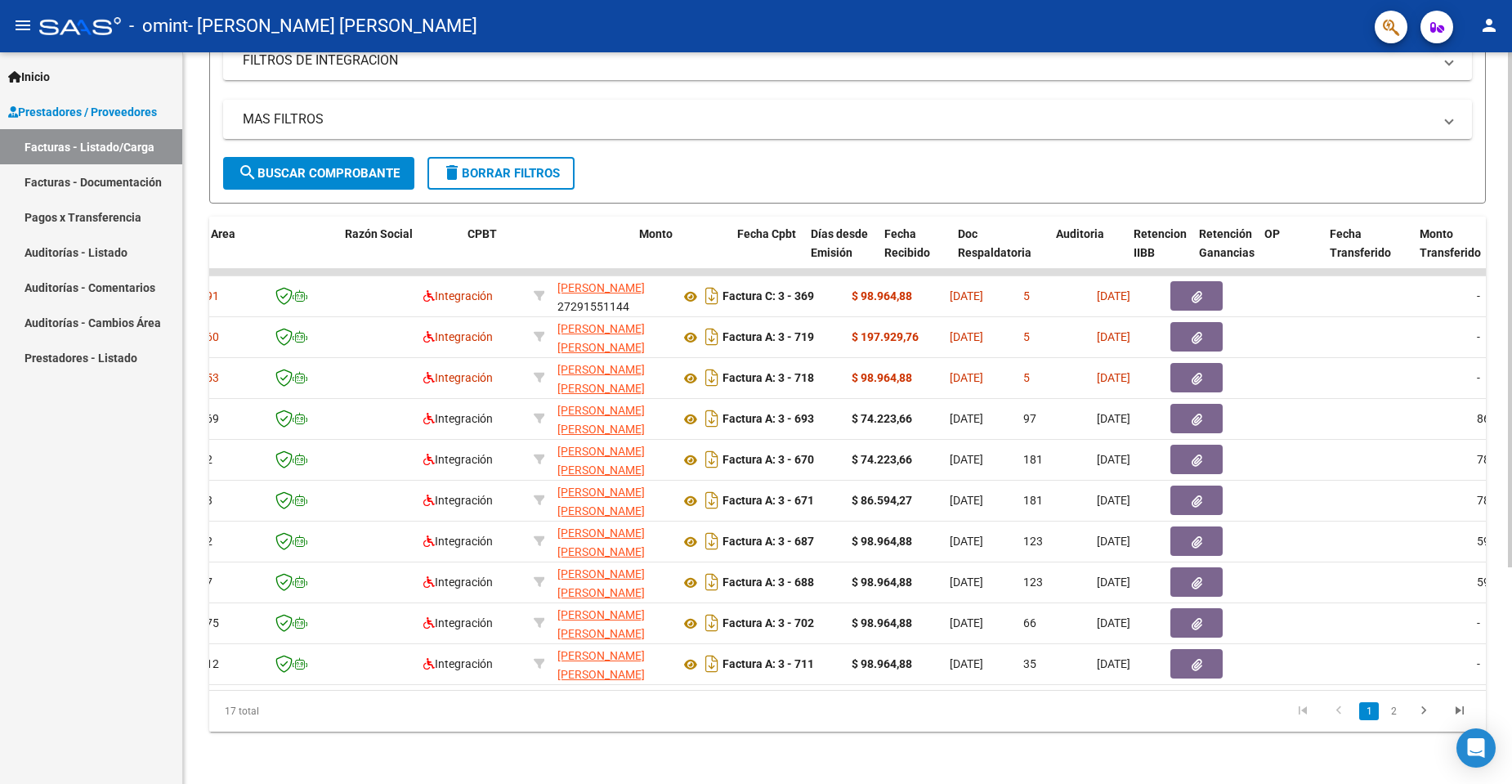
scroll to position [0, 398]
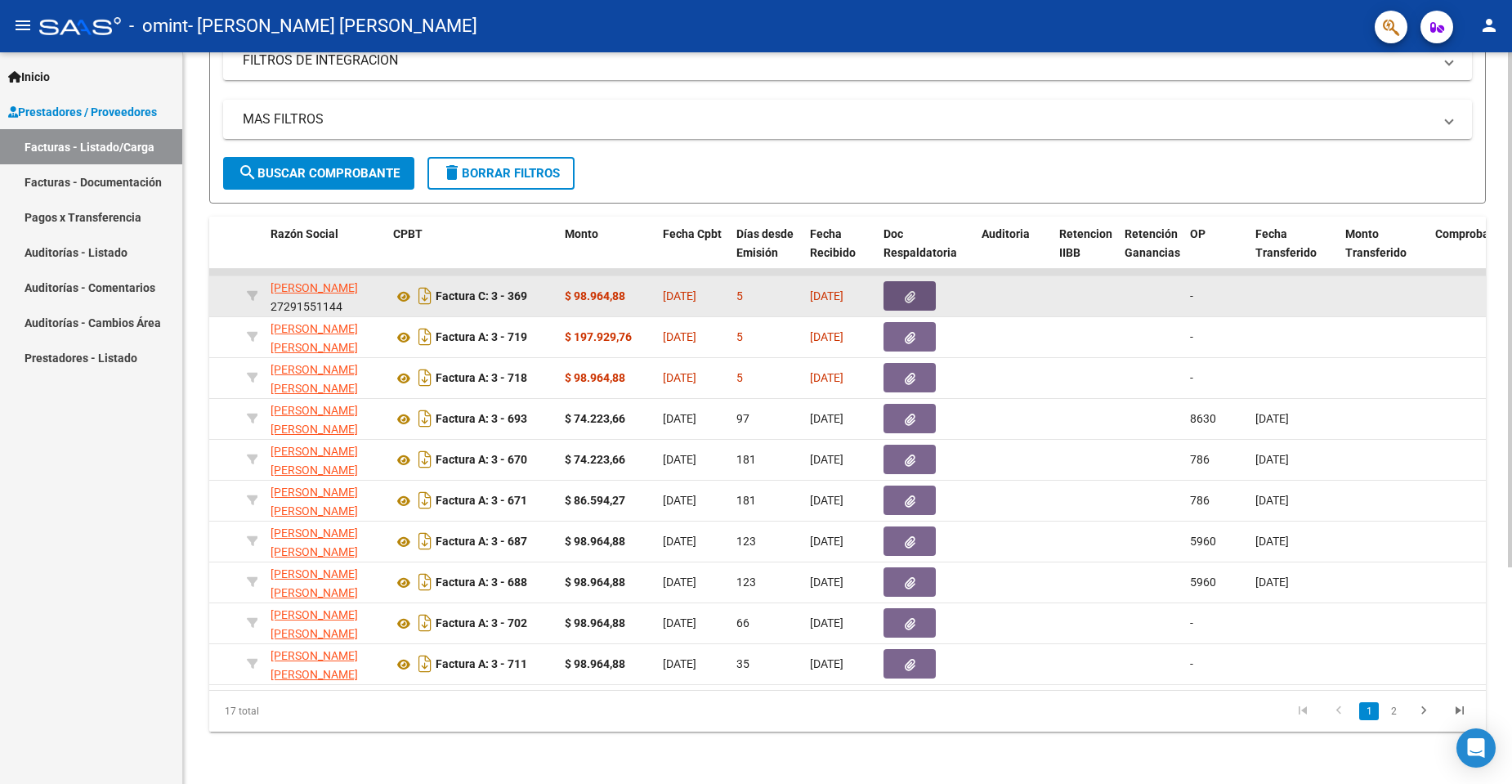
click at [904, 281] on button "button" at bounding box center [909, 296] width 52 height 30
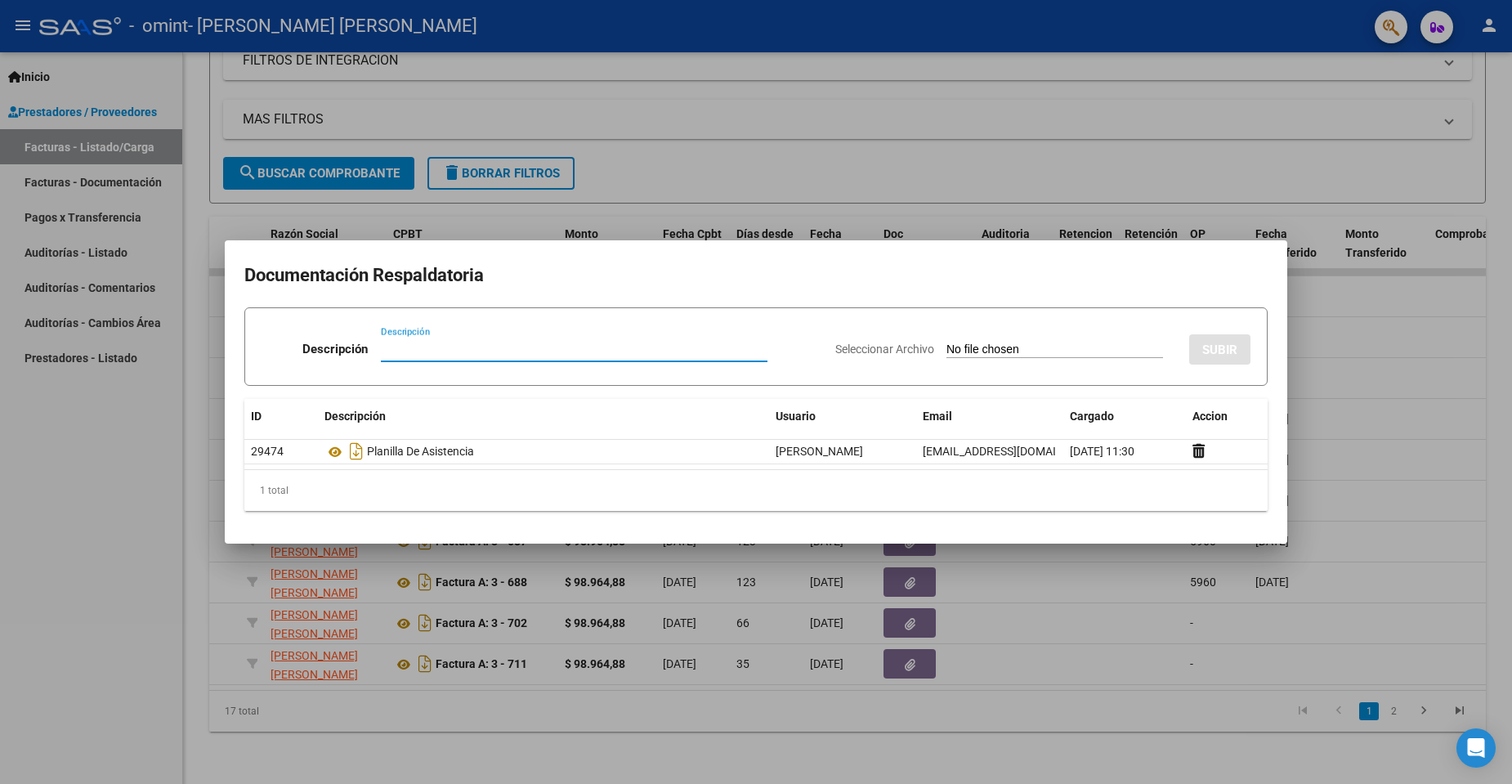
click at [1404, 393] on div at bounding box center [756, 392] width 1512 height 784
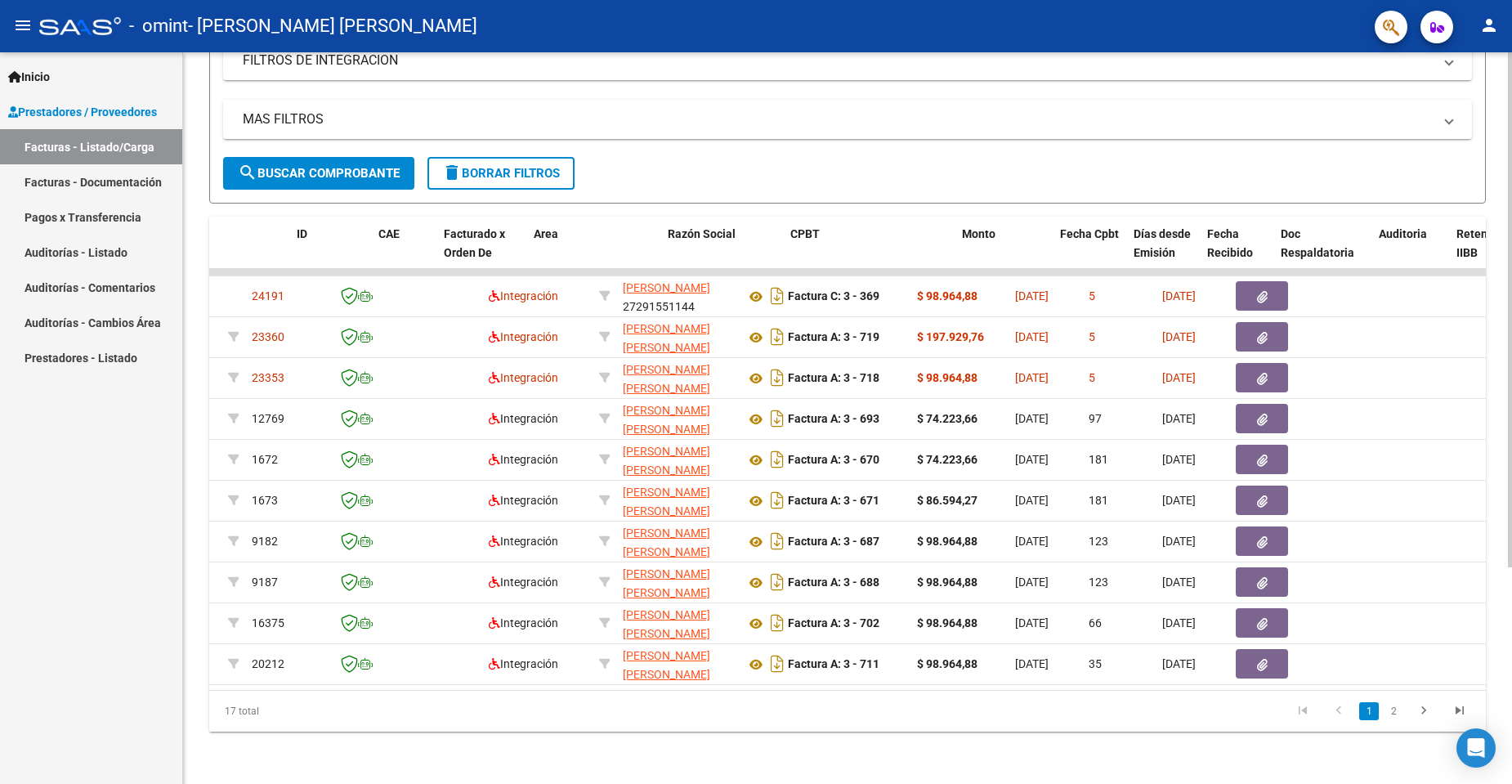
scroll to position [0, 0]
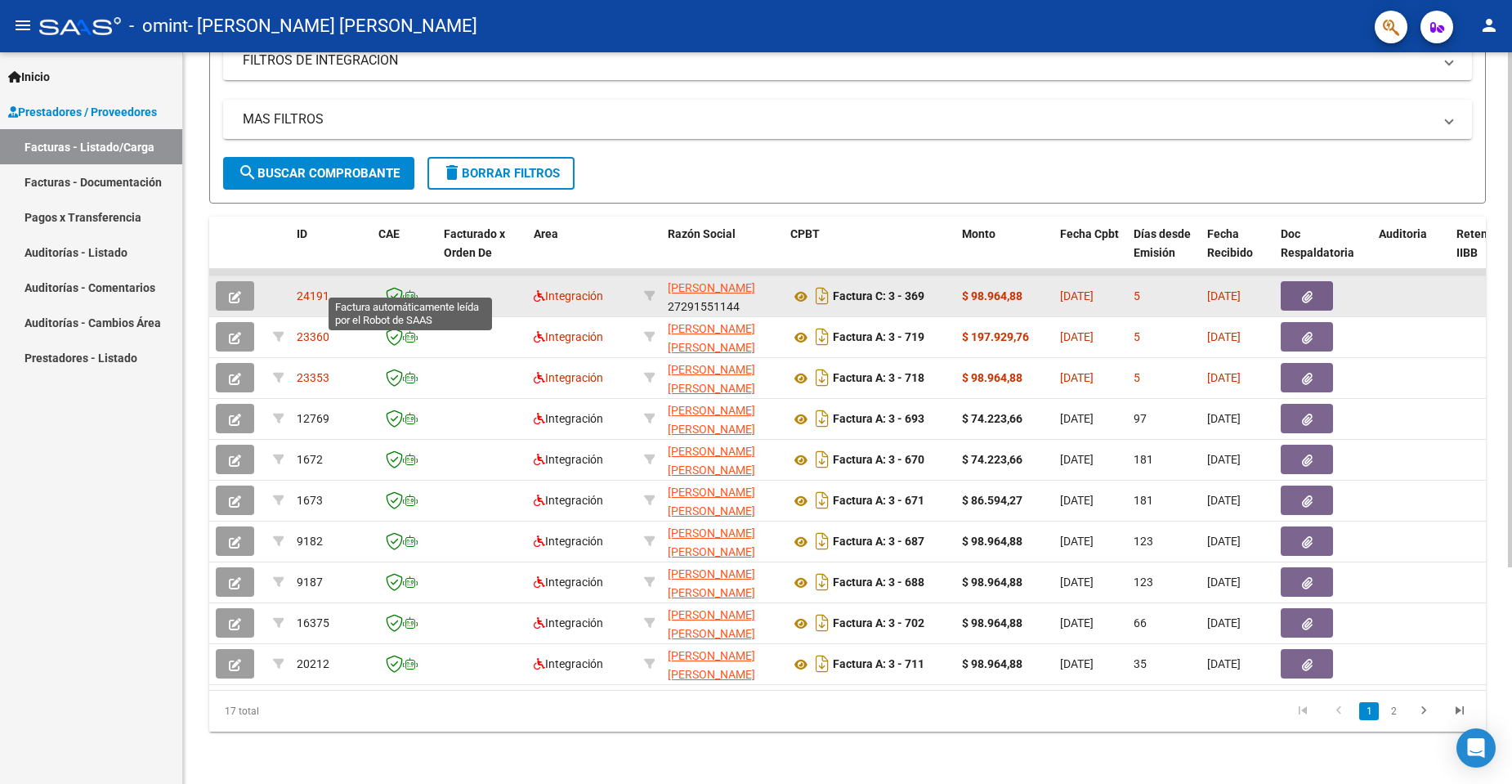
click at [404, 290] on icon at bounding box center [409, 296] width 15 height 12
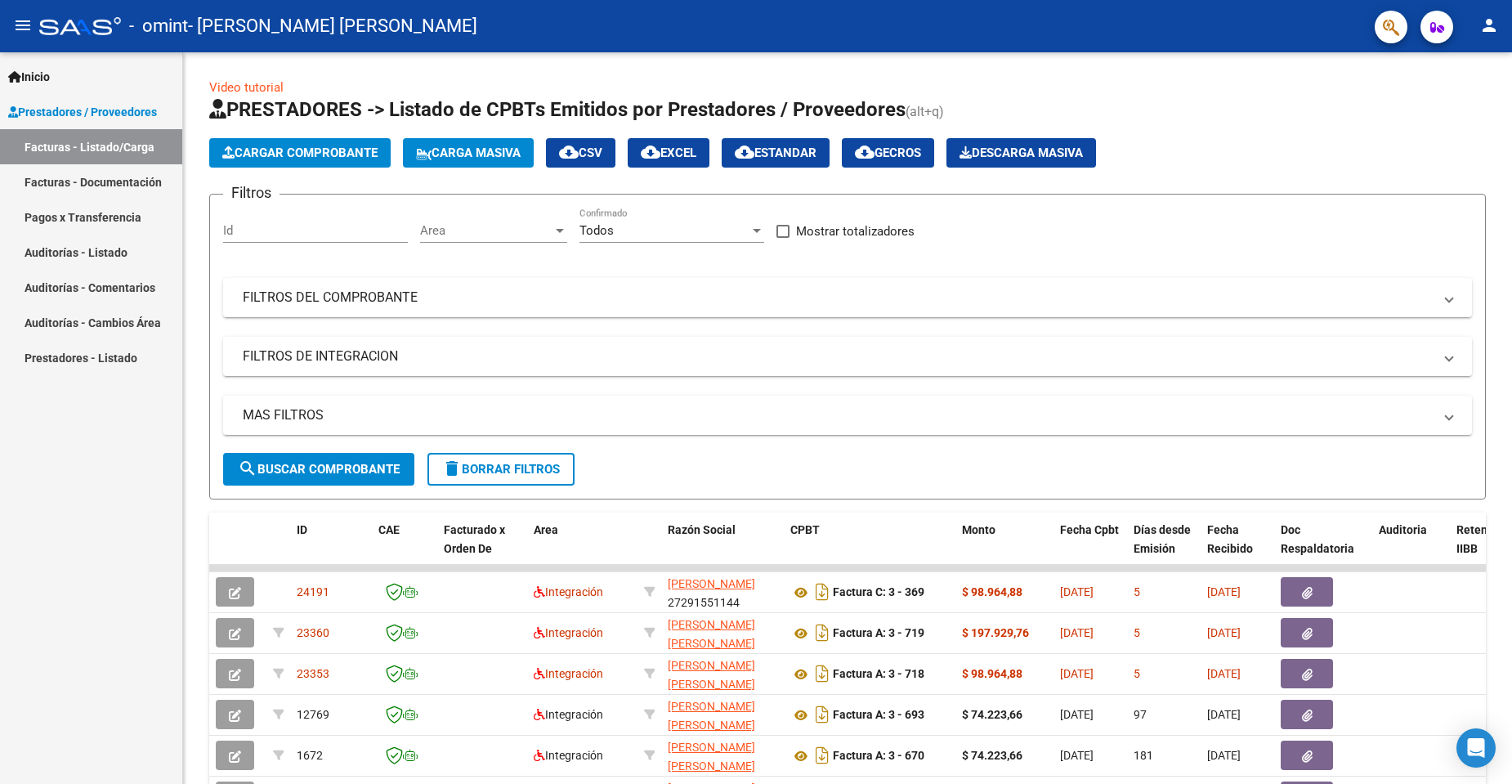
click at [1490, 27] on mat-icon "person" at bounding box center [1489, 26] width 20 height 20
click at [1471, 70] on button "person Mi Perfil" at bounding box center [1455, 69] width 100 height 40
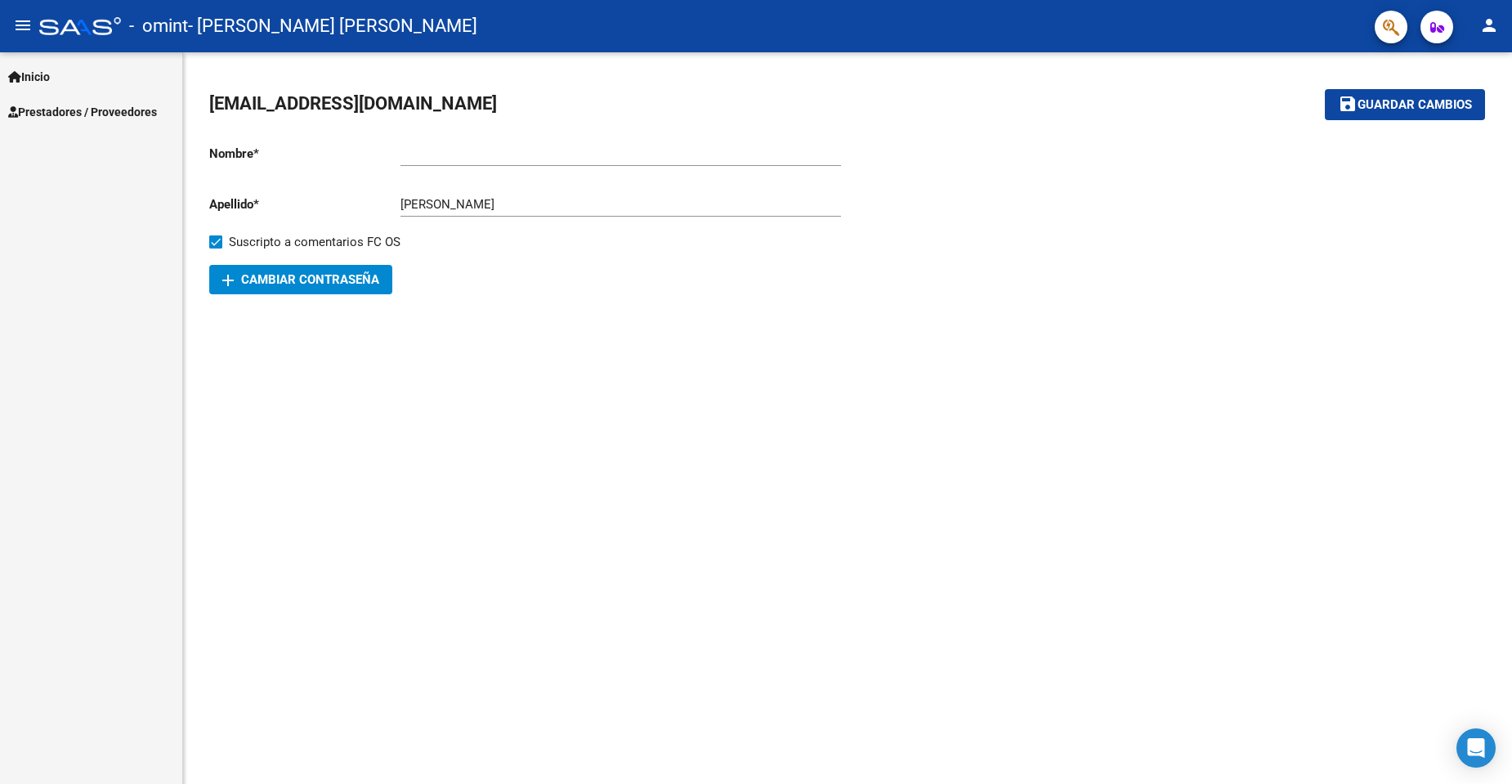
click at [1493, 21] on mat-icon "person" at bounding box center [1489, 26] width 20 height 20
click at [1463, 106] on button "exit_to_app Salir" at bounding box center [1455, 108] width 100 height 40
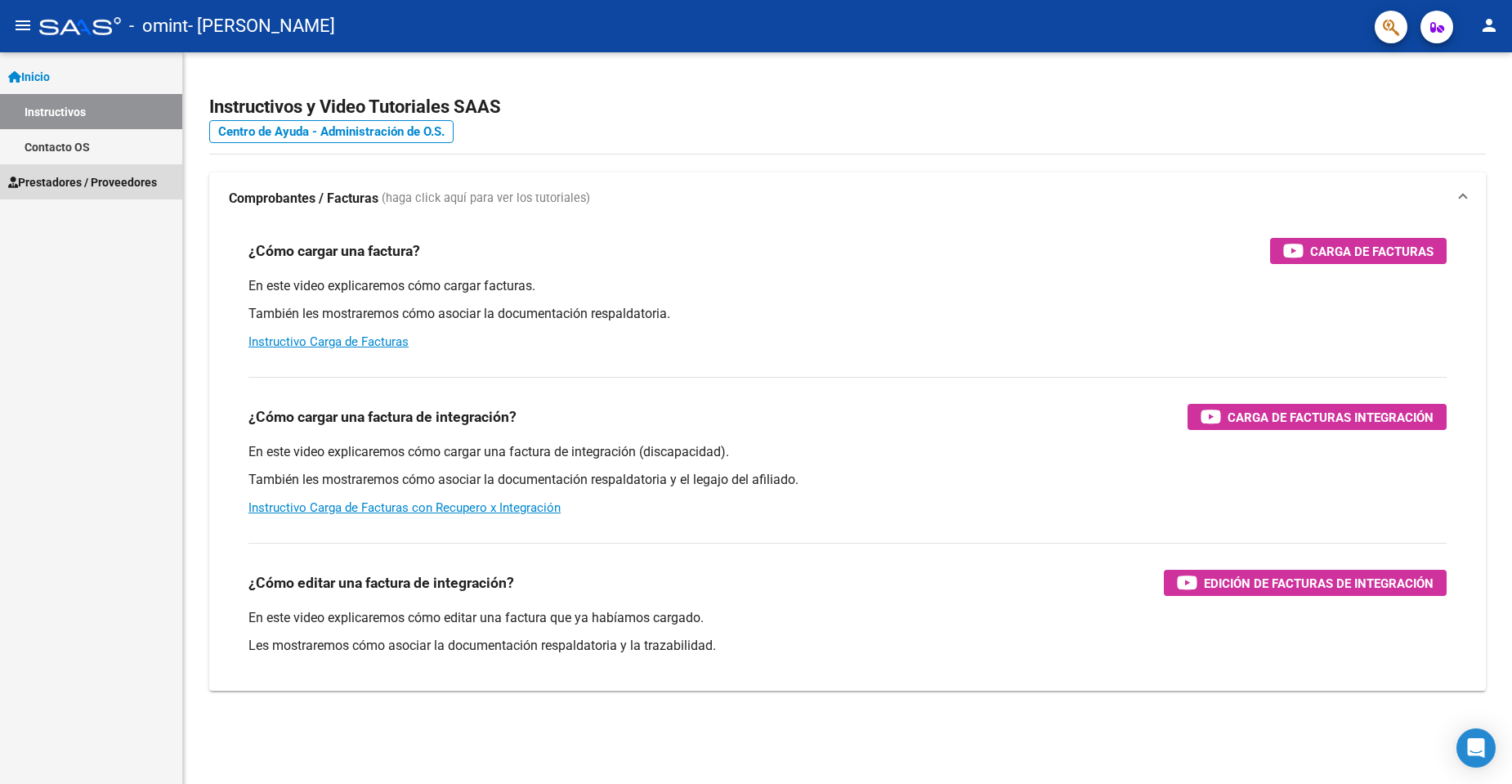
click at [130, 180] on span "Prestadores / Proveedores" at bounding box center [82, 182] width 148 height 18
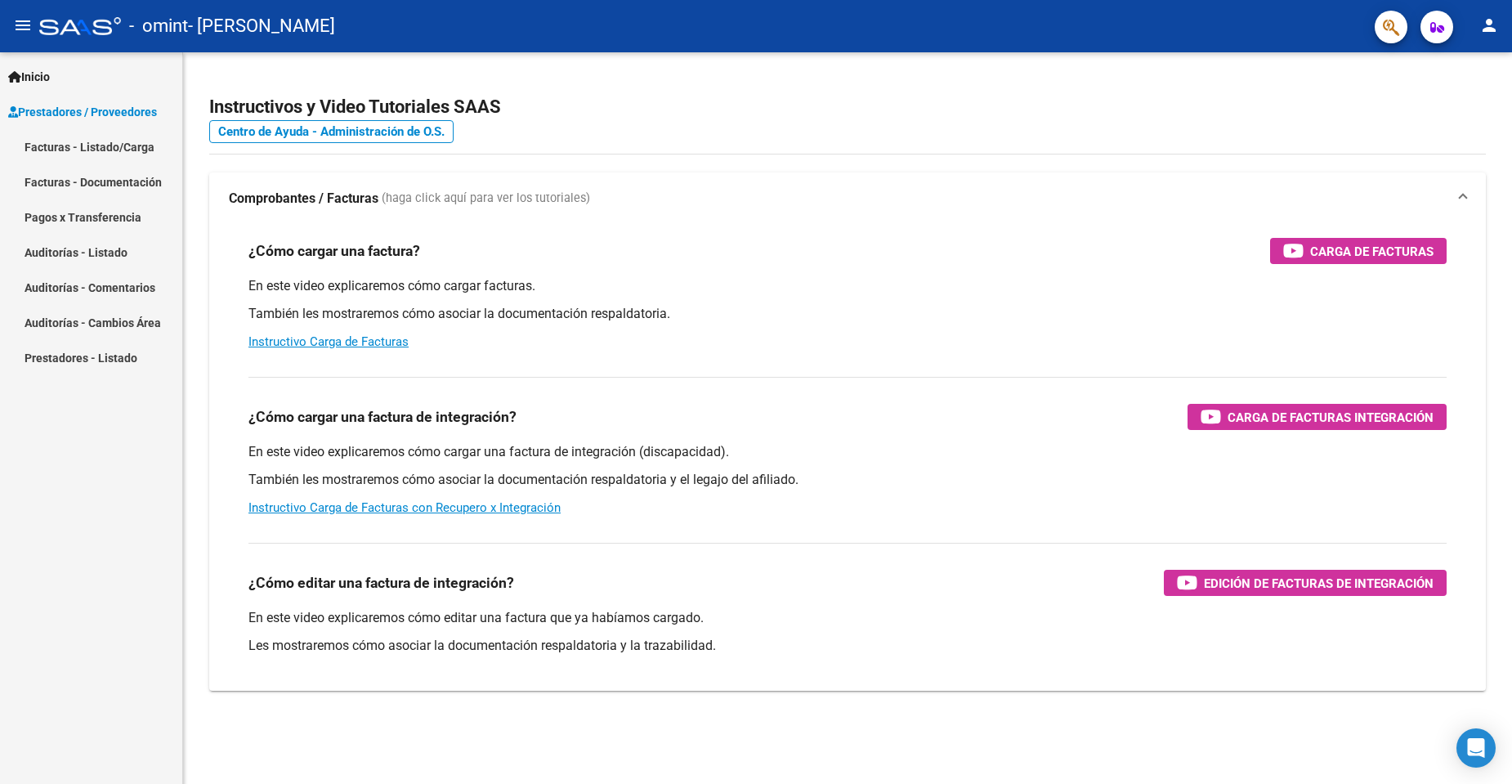
click at [143, 150] on link "Facturas - Listado/Carga" at bounding box center [91, 147] width 182 height 36
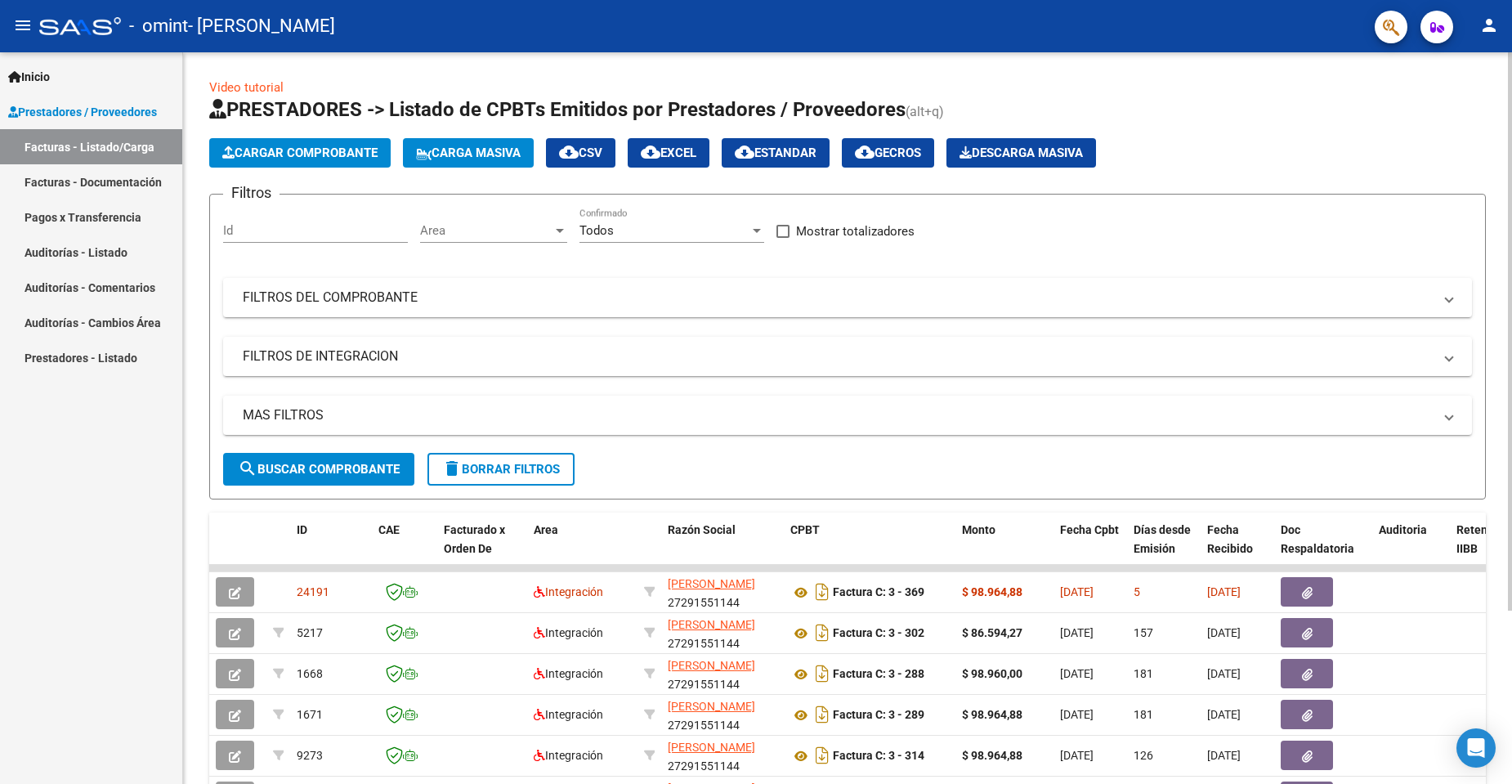
click at [311, 159] on span "Cargar Comprobante" at bounding box center [300, 152] width 155 height 15
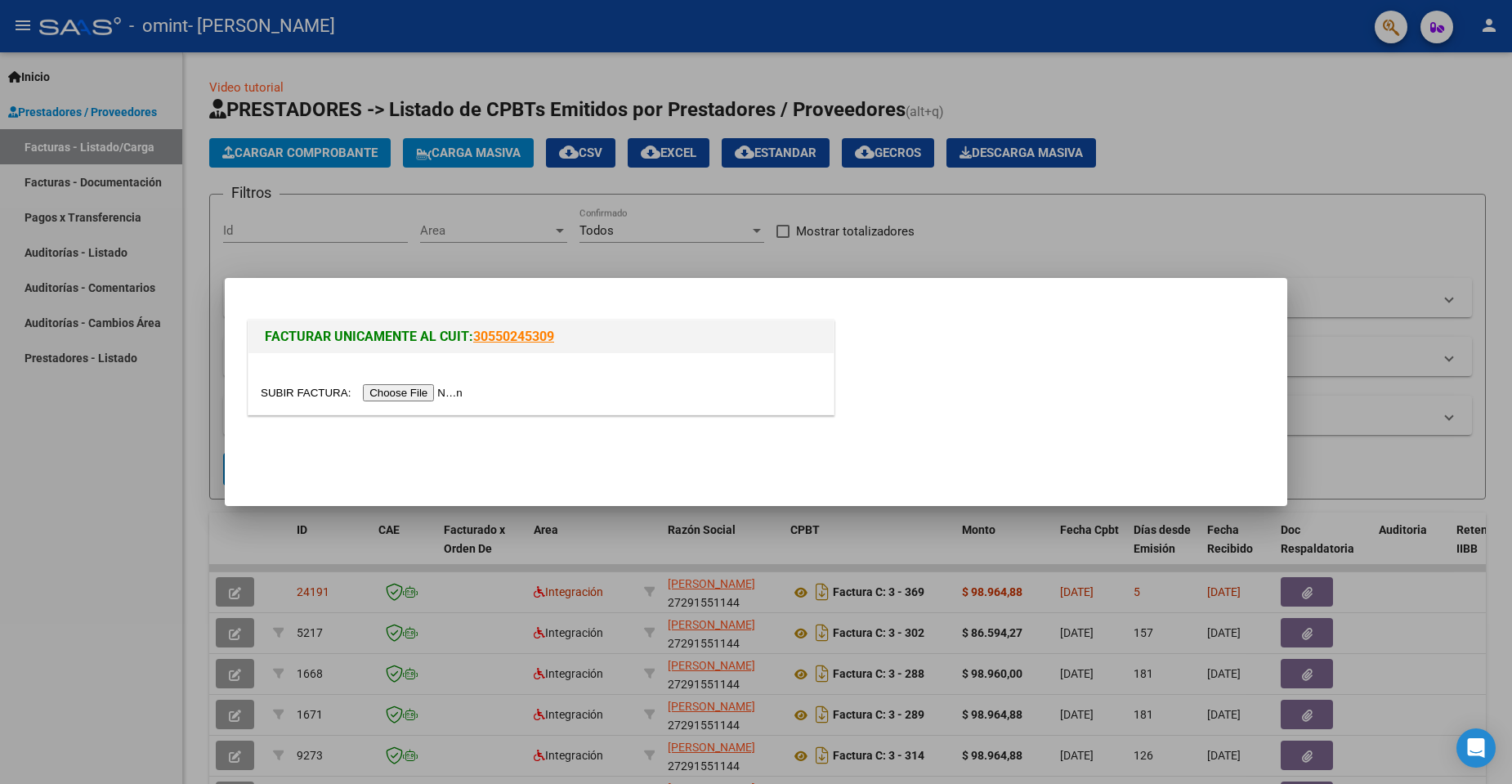
click at [450, 390] on input "file" at bounding box center [364, 392] width 207 height 17
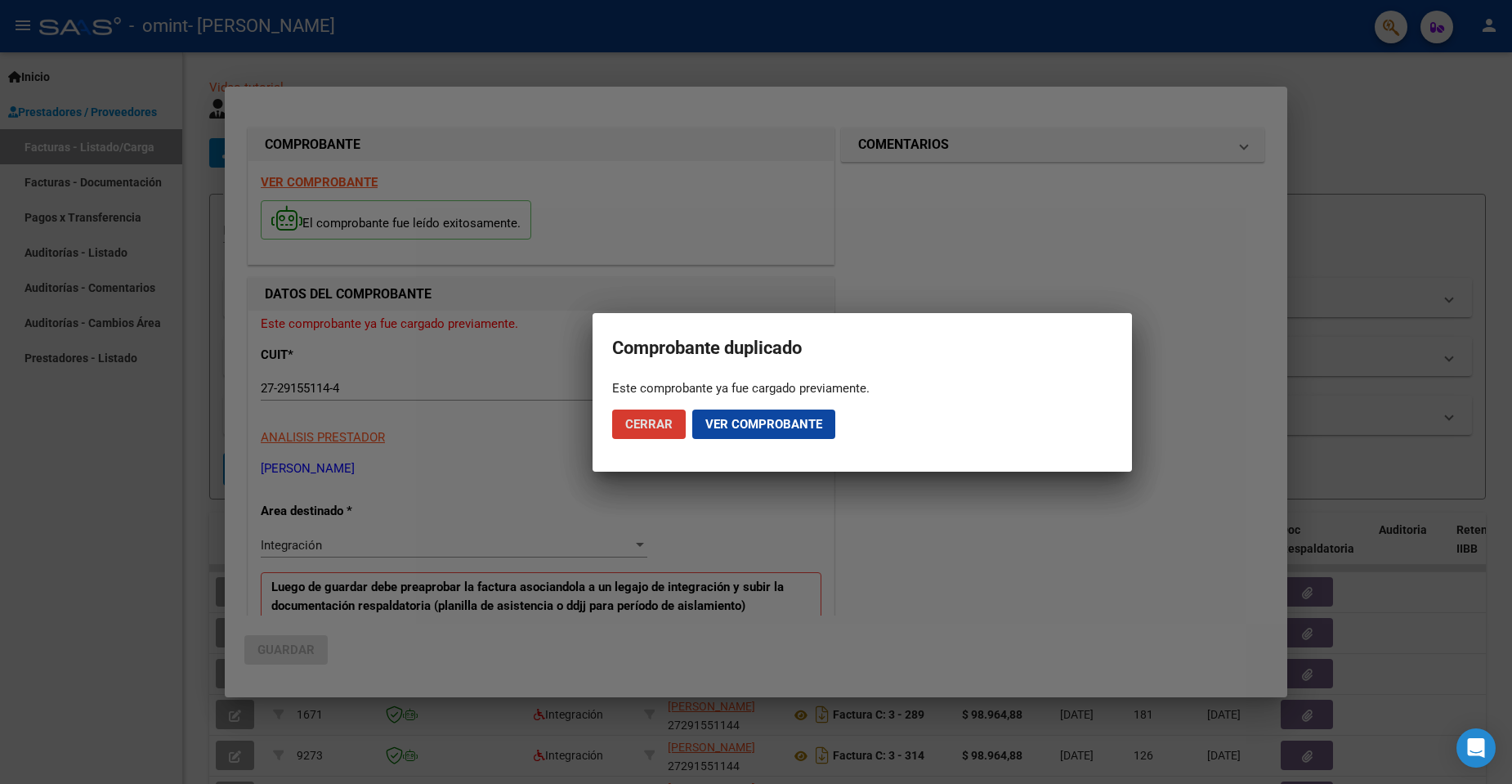
click at [778, 422] on span "Ver comprobante" at bounding box center [763, 423] width 117 height 15
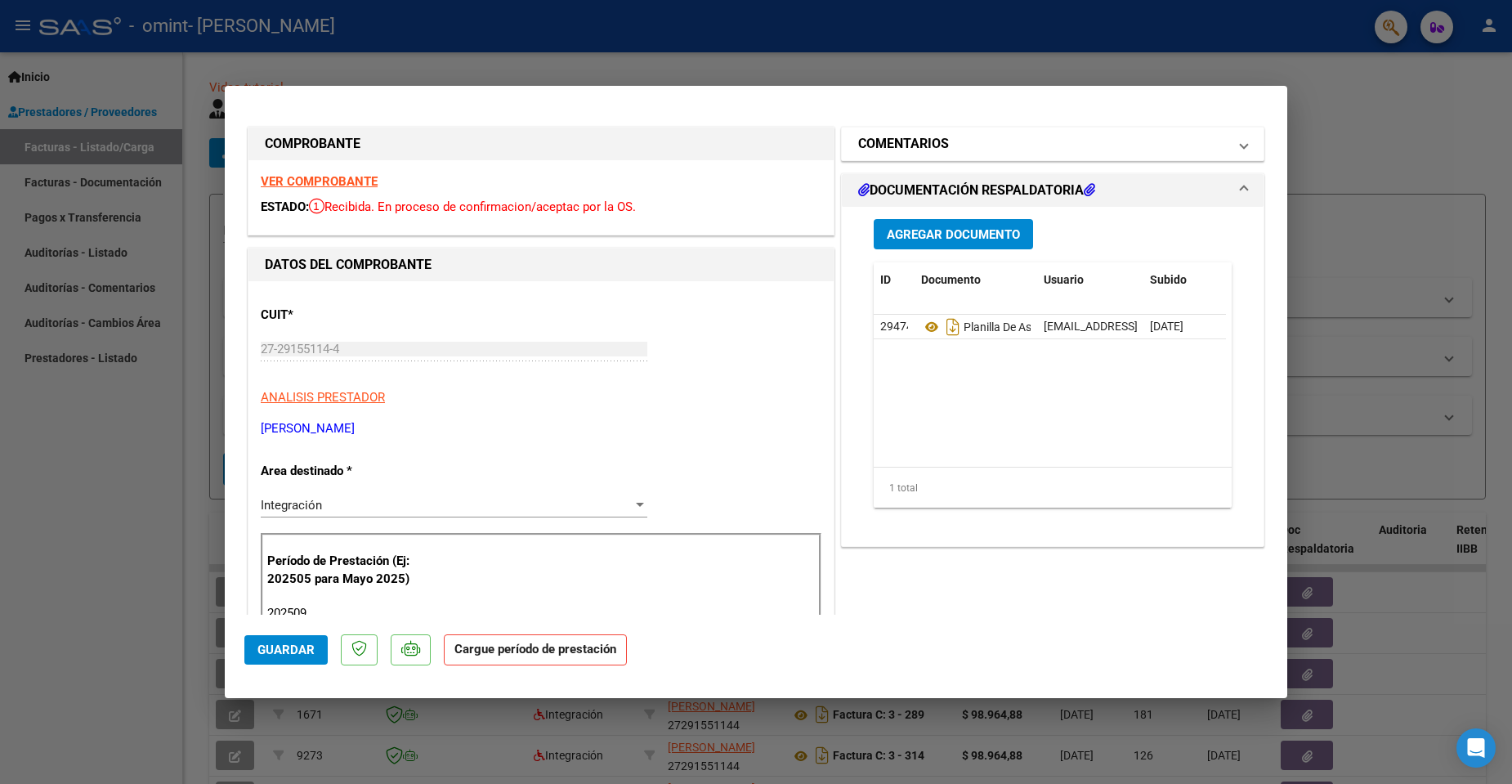
click at [1241, 146] on span at bounding box center [1244, 144] width 7 height 20
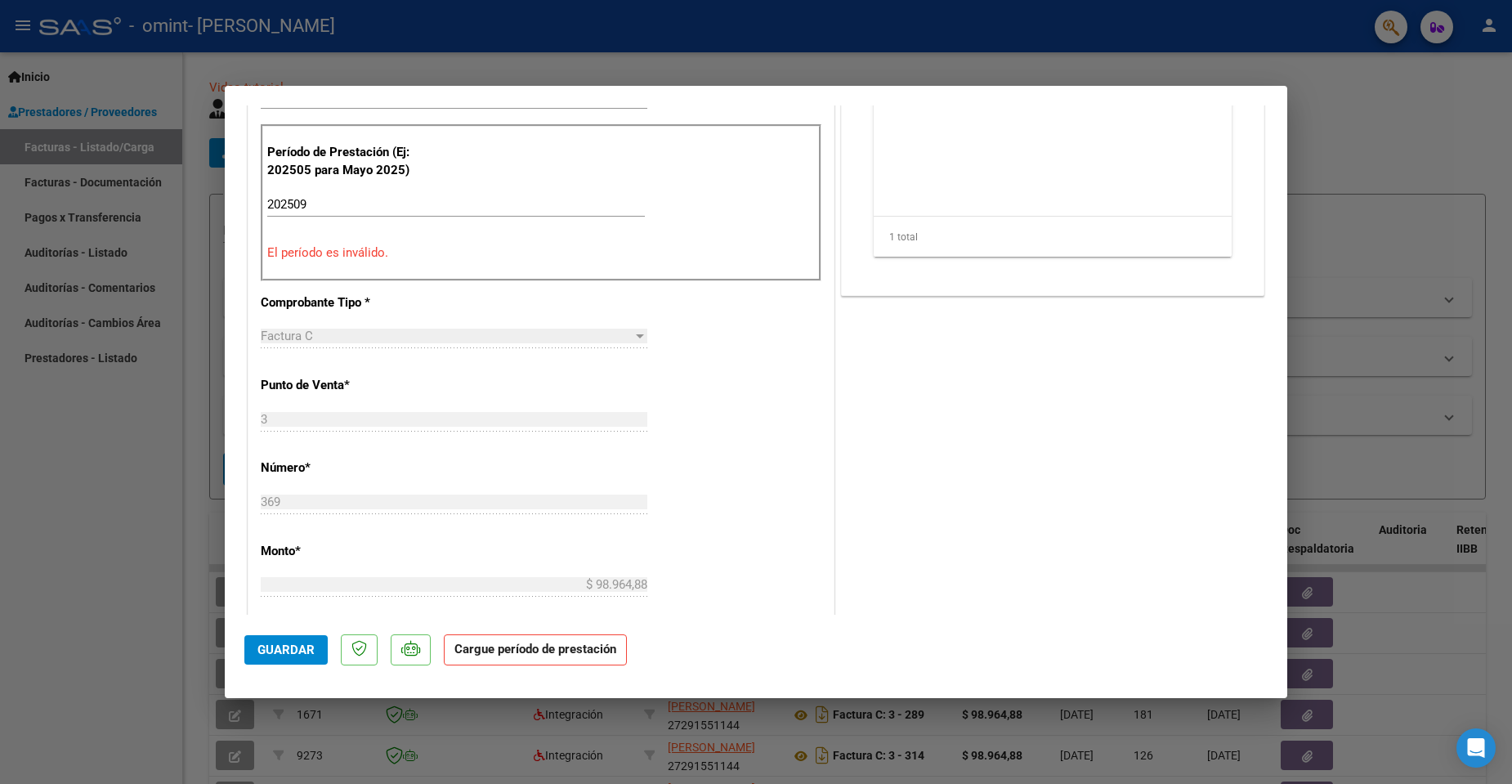
scroll to position [893, 0]
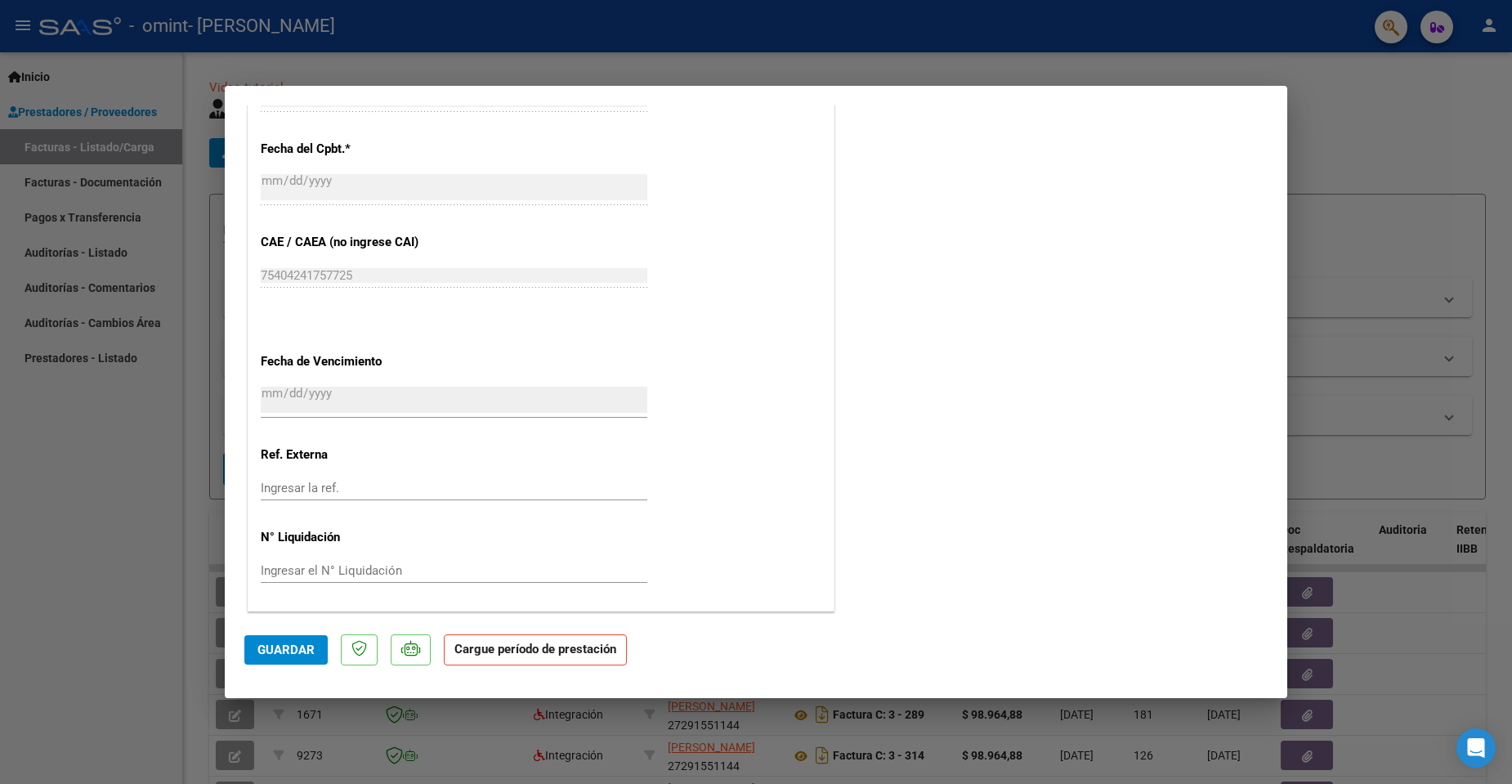
click at [285, 643] on span "Guardar" at bounding box center [286, 650] width 57 height 15
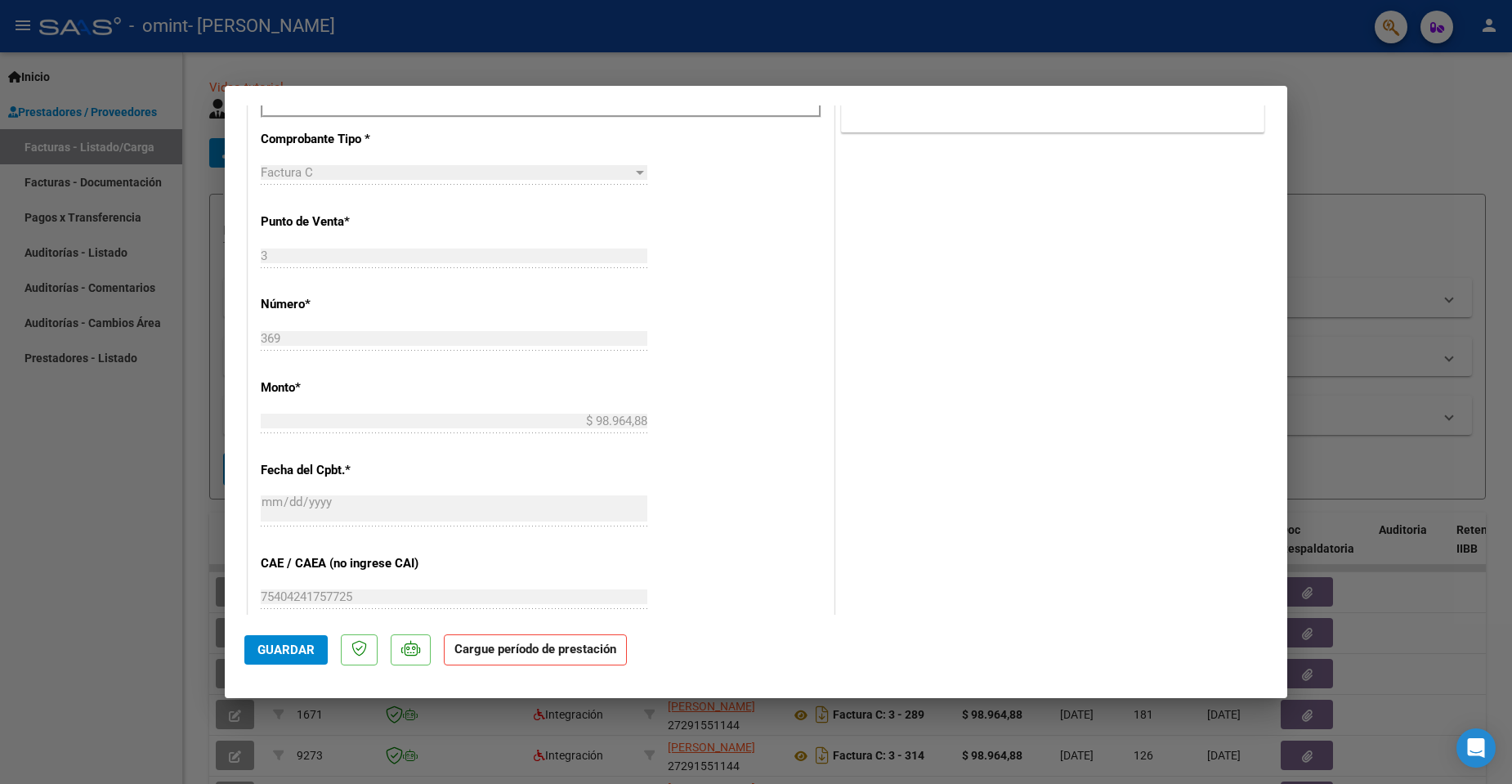
scroll to position [82, 0]
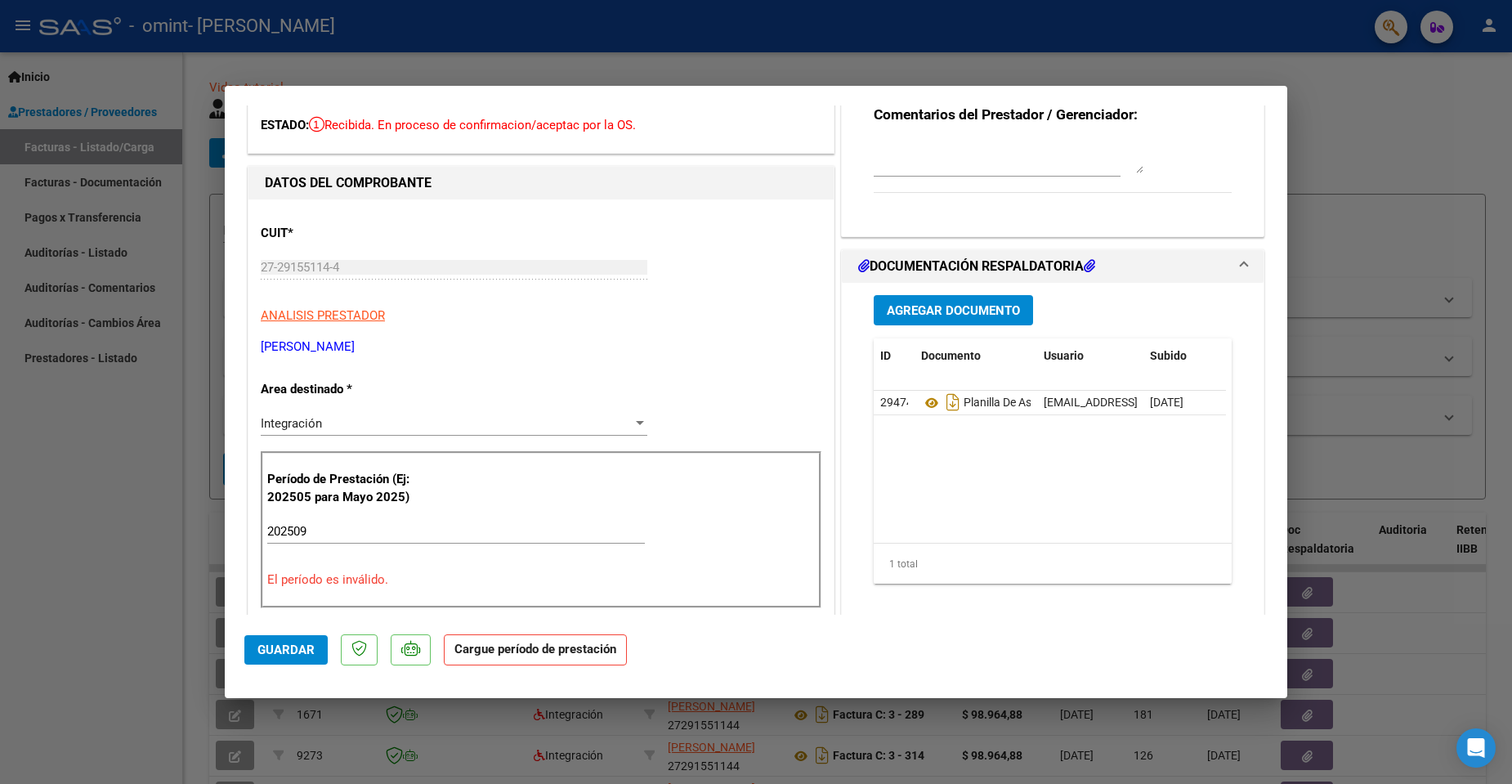
click at [1084, 264] on icon at bounding box center [1090, 265] width 12 height 13
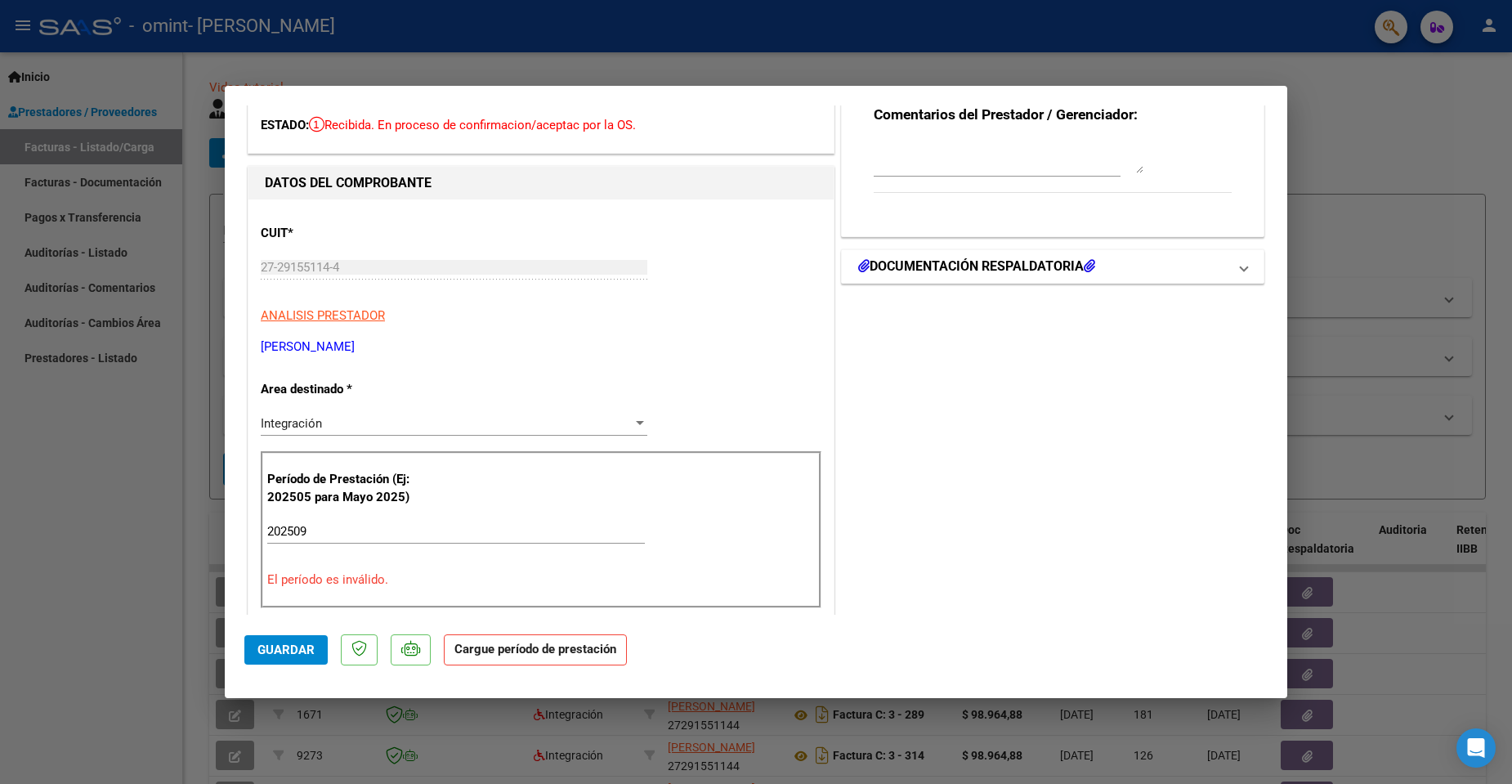
click at [1084, 264] on icon at bounding box center [1090, 265] width 12 height 13
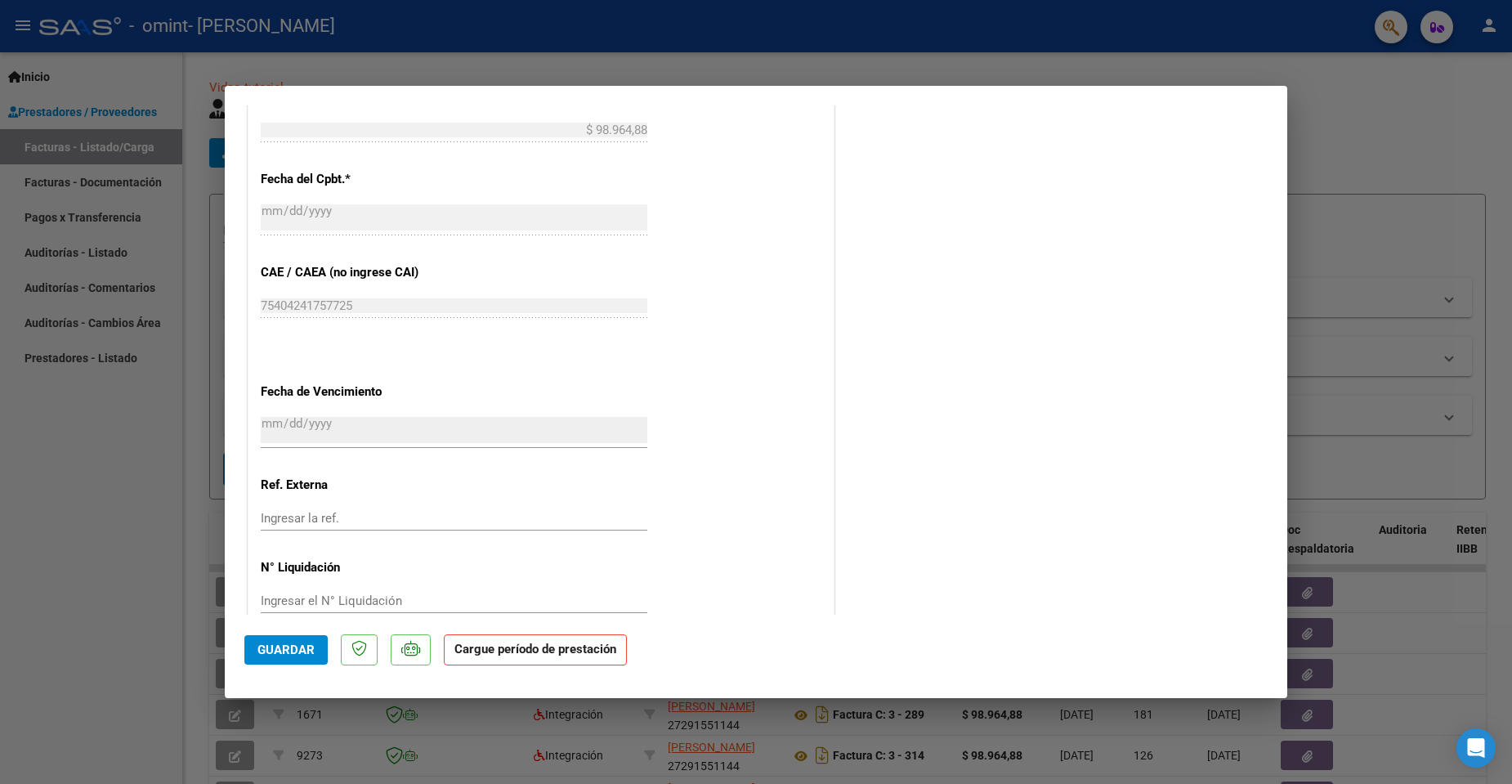
scroll to position [860, 0]
click at [1383, 103] on div at bounding box center [756, 392] width 1512 height 784
type input "$ 0,00"
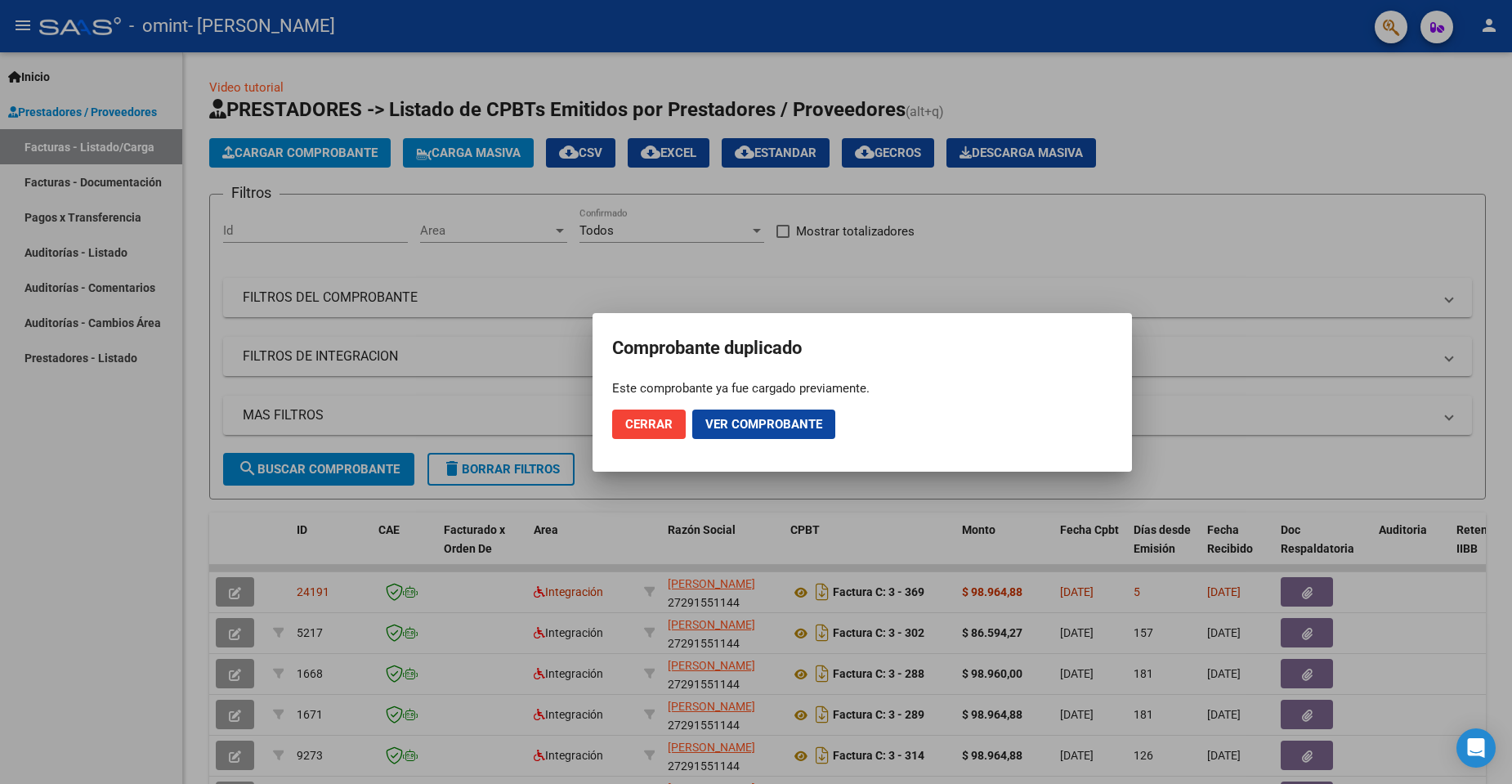
click at [1397, 97] on div at bounding box center [756, 392] width 1512 height 784
